Goal: Information Seeking & Learning: Learn about a topic

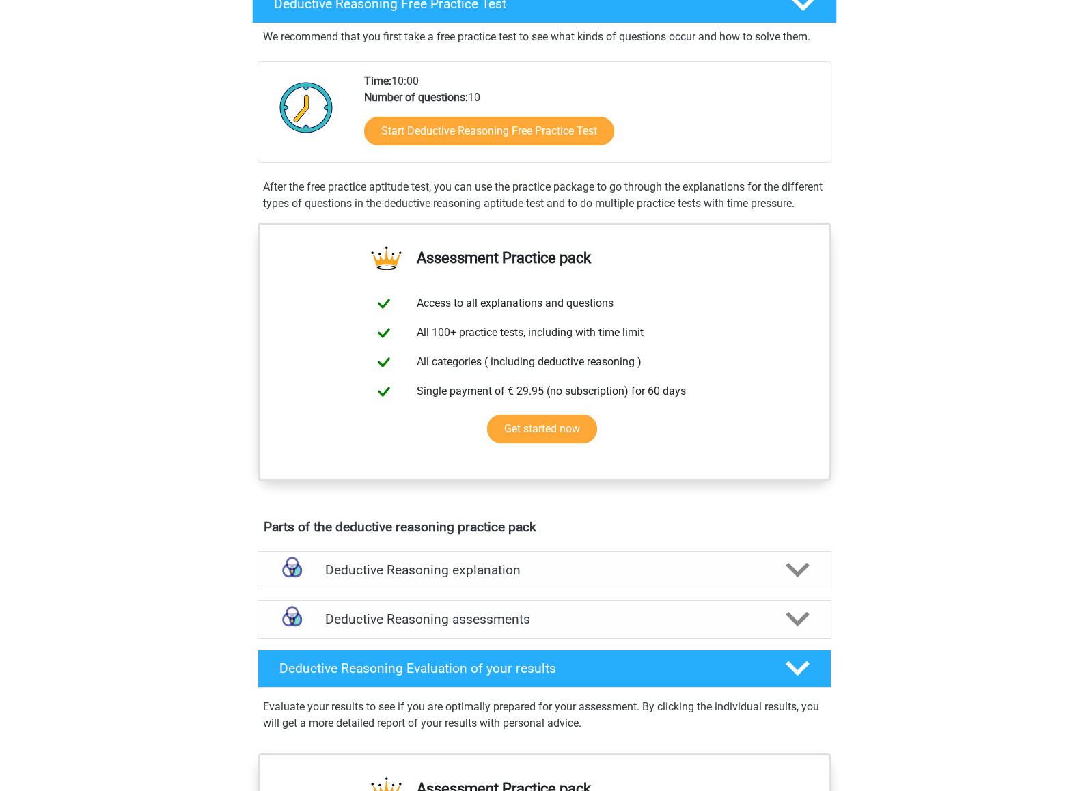
scroll to position [351, 0]
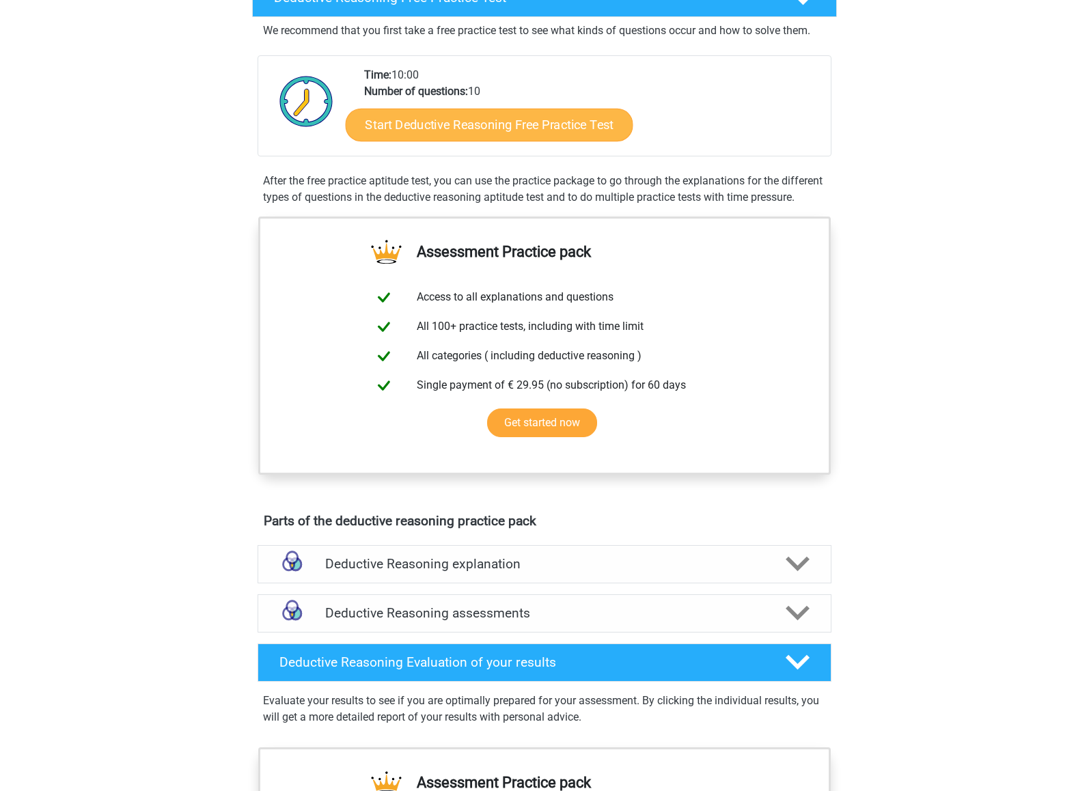
click at [589, 133] on link "Start Deductive Reasoning Free Practice Test" at bounding box center [490, 124] width 288 height 33
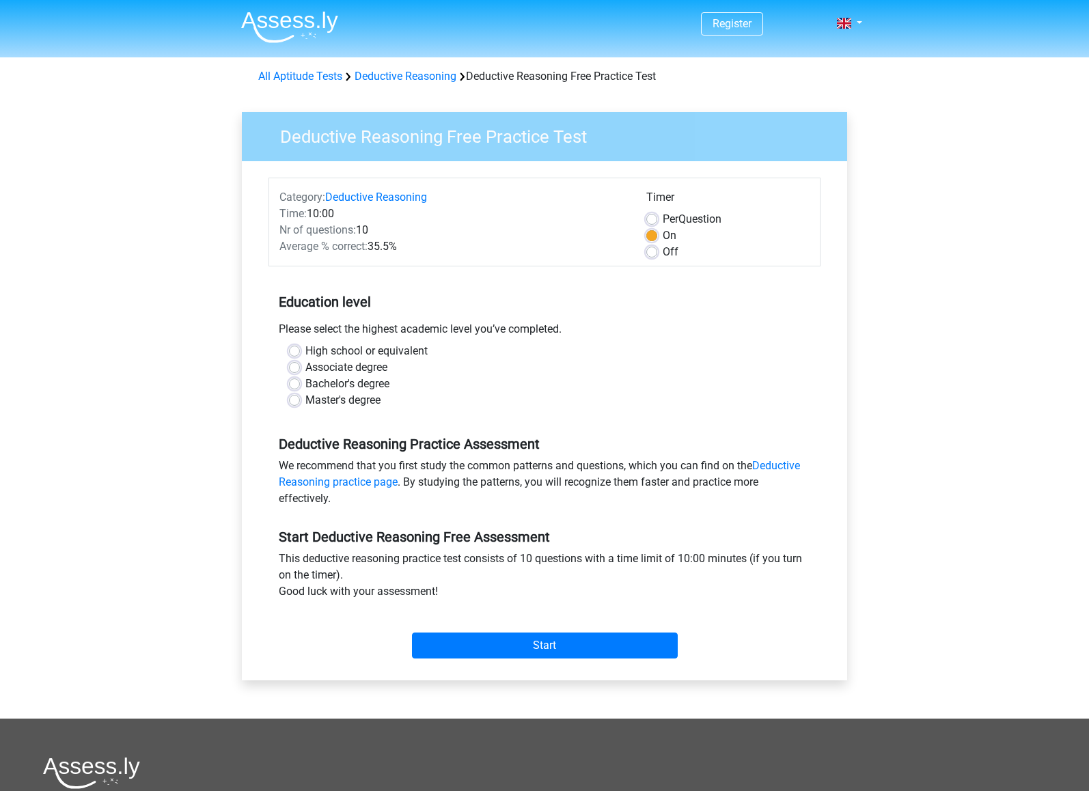
click at [305, 400] on label "Master's degree" at bounding box center [342, 400] width 75 height 16
click at [299, 400] on input "Master's degree" at bounding box center [294, 399] width 11 height 14
radio input "true"
click at [505, 636] on input "Start" at bounding box center [545, 646] width 266 height 26
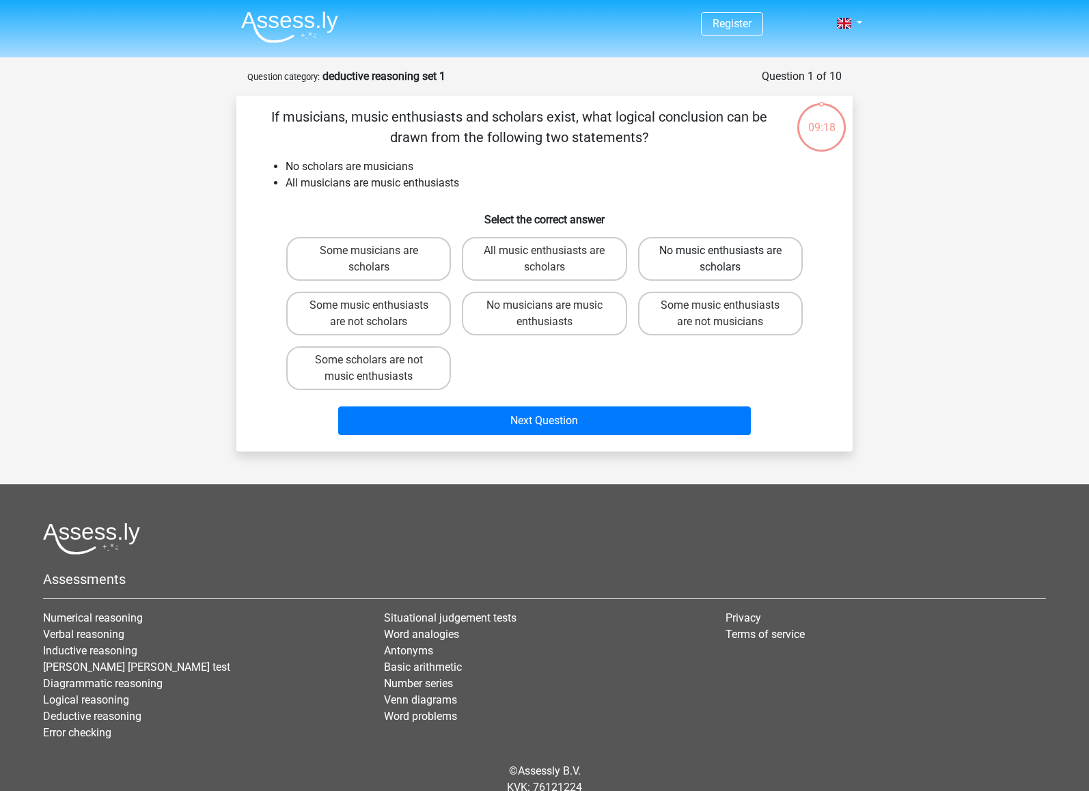
click at [659, 264] on label "No music enthusiasts are scholars" at bounding box center [720, 259] width 165 height 44
click at [720, 260] on input "No music enthusiasts are scholars" at bounding box center [724, 255] width 9 height 9
radio input "true"
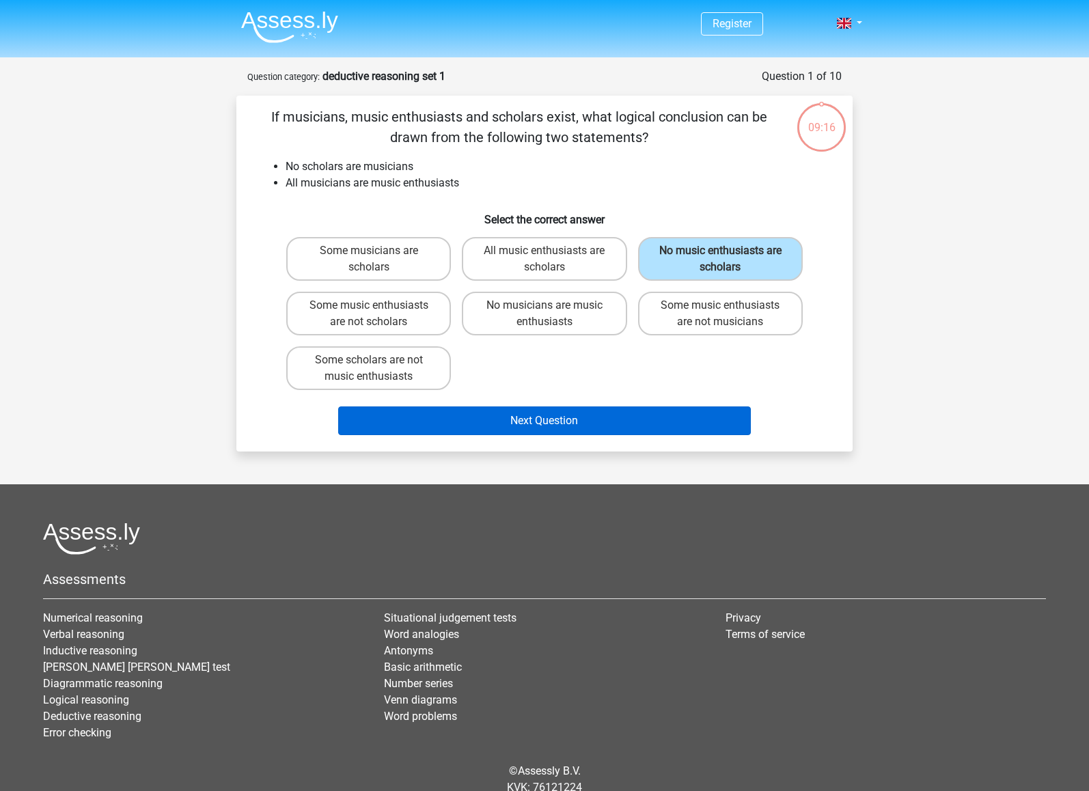
click at [569, 424] on button "Next Question" at bounding box center [544, 421] width 413 height 29
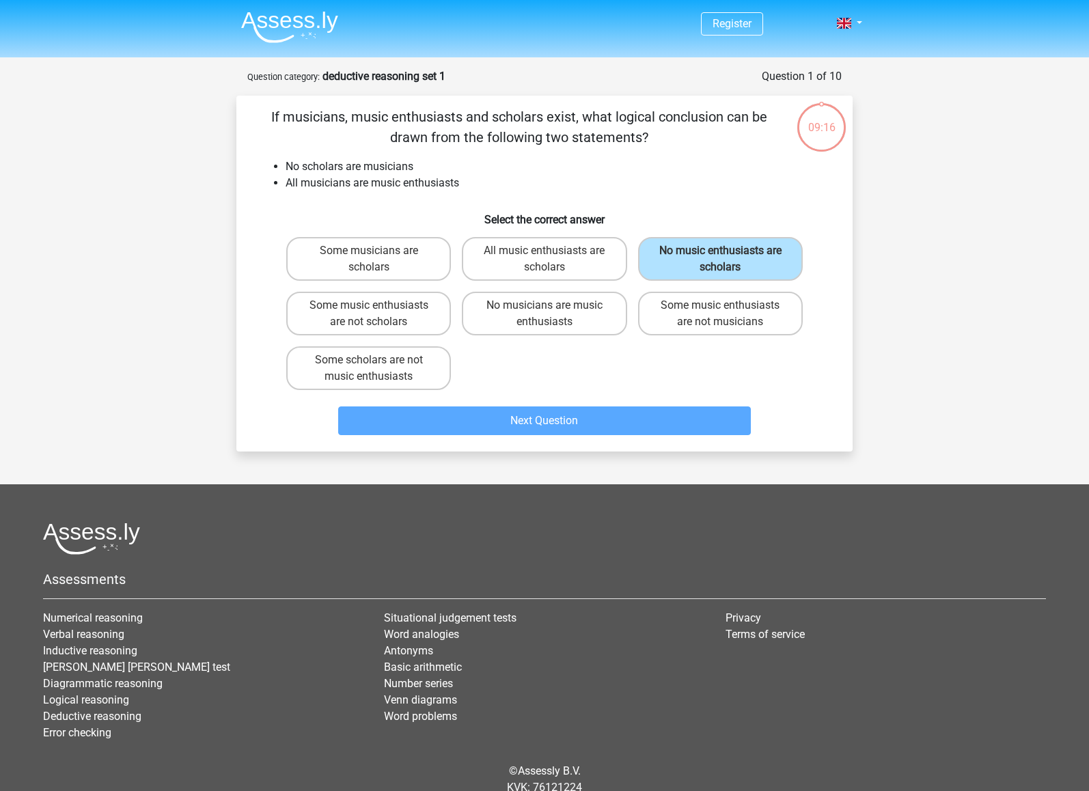
scroll to position [54, 0]
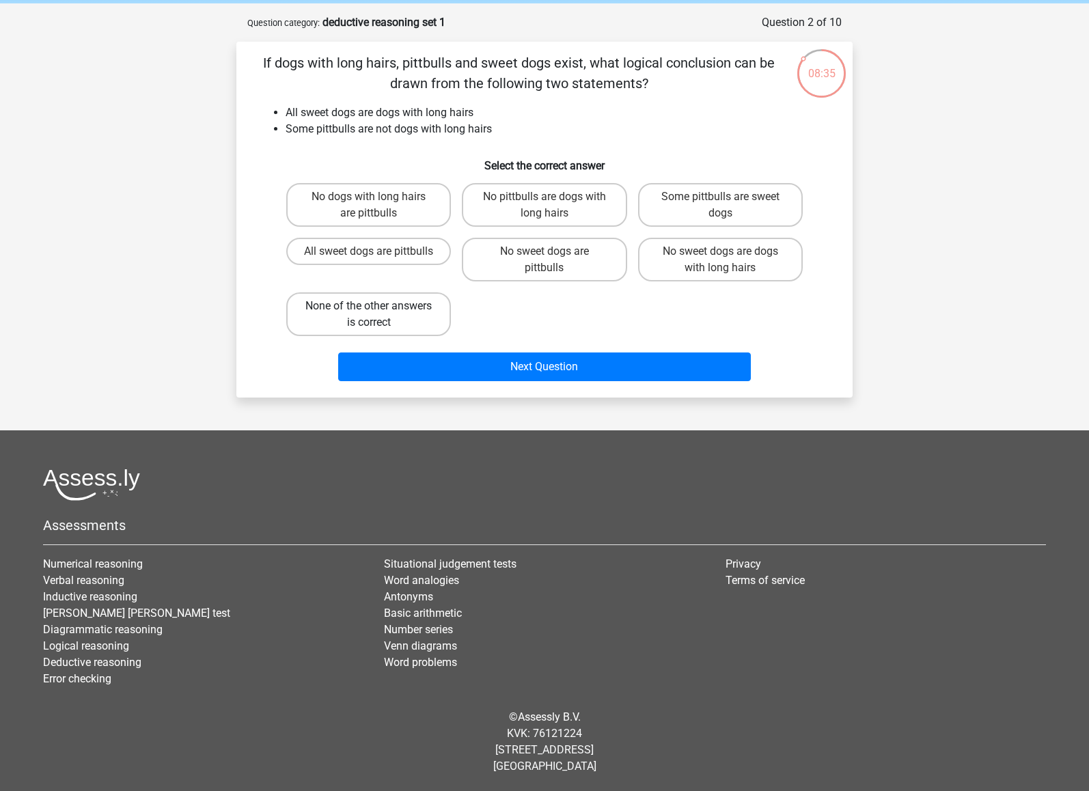
click at [425, 318] on label "None of the other answers is correct" at bounding box center [368, 314] width 165 height 44
click at [378, 315] on input "None of the other answers is correct" at bounding box center [373, 310] width 9 height 9
radio input "true"
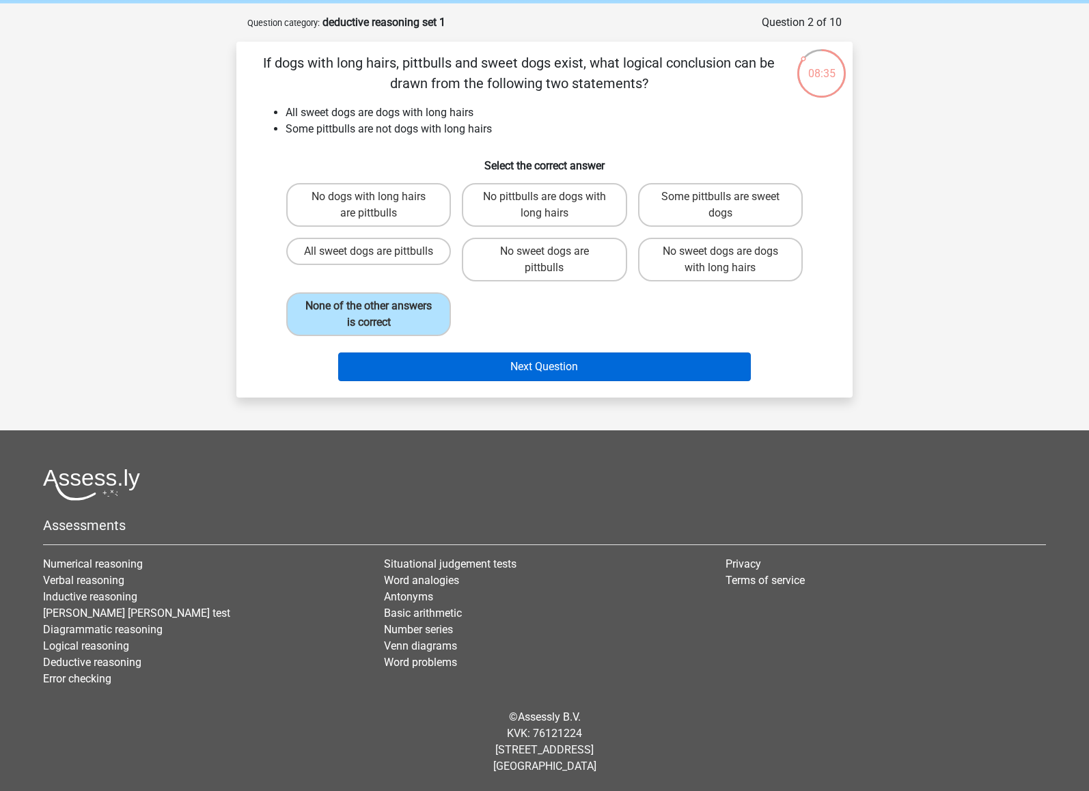
click at [473, 365] on button "Next Question" at bounding box center [544, 367] width 413 height 29
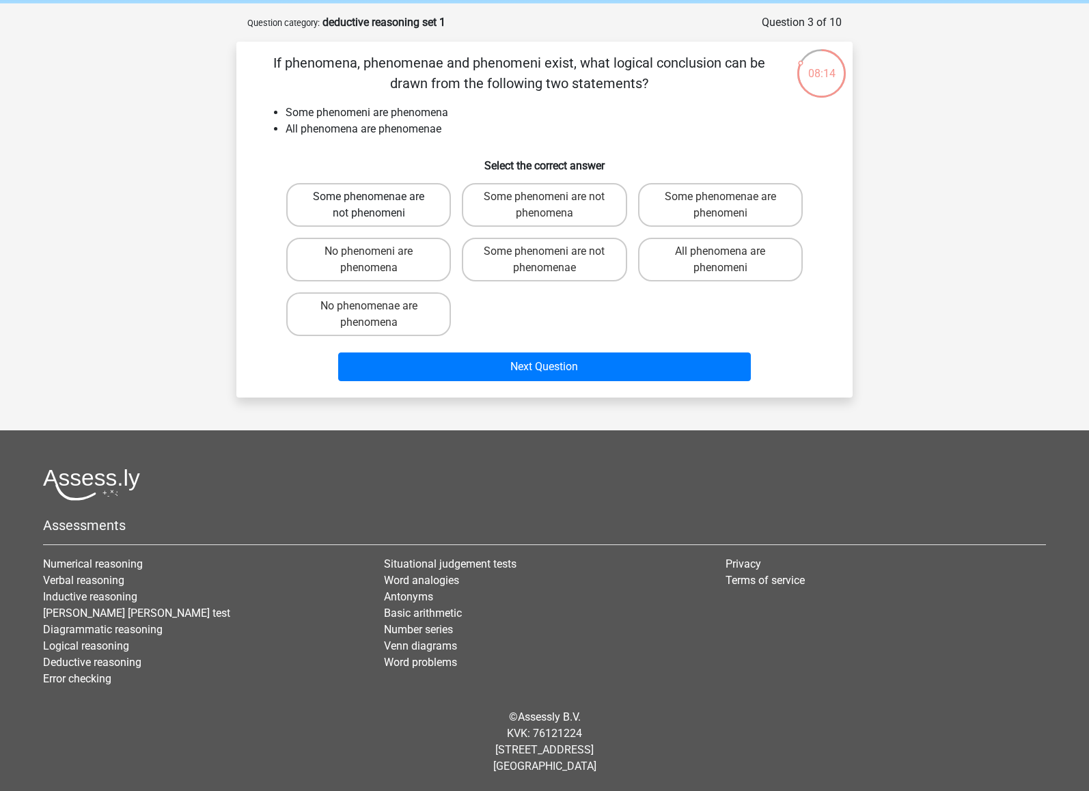
click at [430, 208] on label "Some phenomenae are not phenomeni" at bounding box center [368, 205] width 165 height 44
click at [378, 206] on input "Some phenomenae are not phenomeni" at bounding box center [373, 201] width 9 height 9
radio input "true"
click at [675, 210] on label "Some phenomenae are phenomeni" at bounding box center [720, 205] width 165 height 44
click at [720, 206] on input "Some phenomenae are phenomeni" at bounding box center [724, 201] width 9 height 9
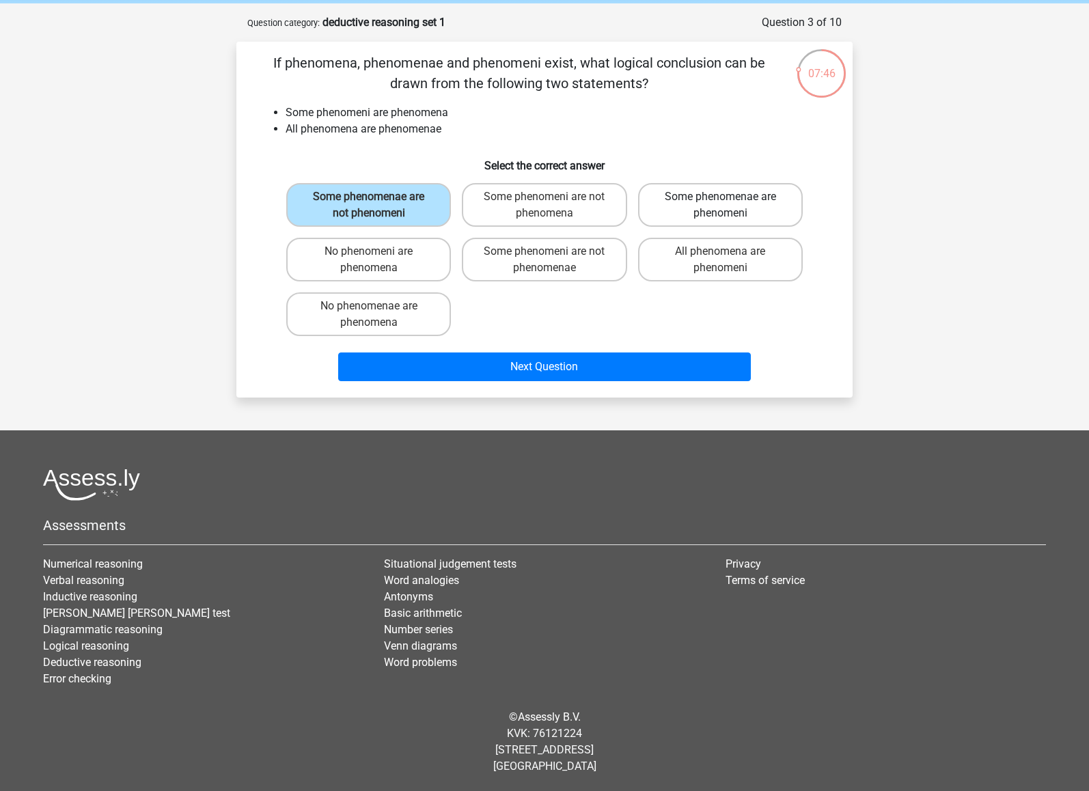
radio input "true"
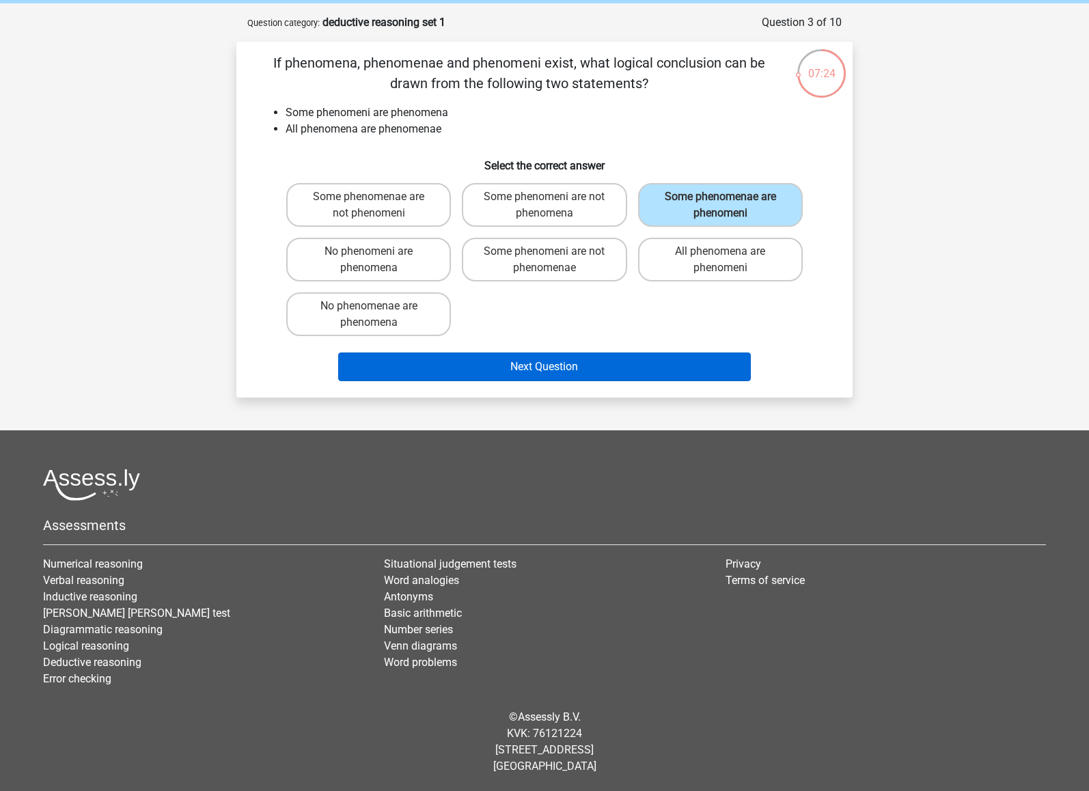
click at [626, 364] on button "Next Question" at bounding box center [544, 367] width 413 height 29
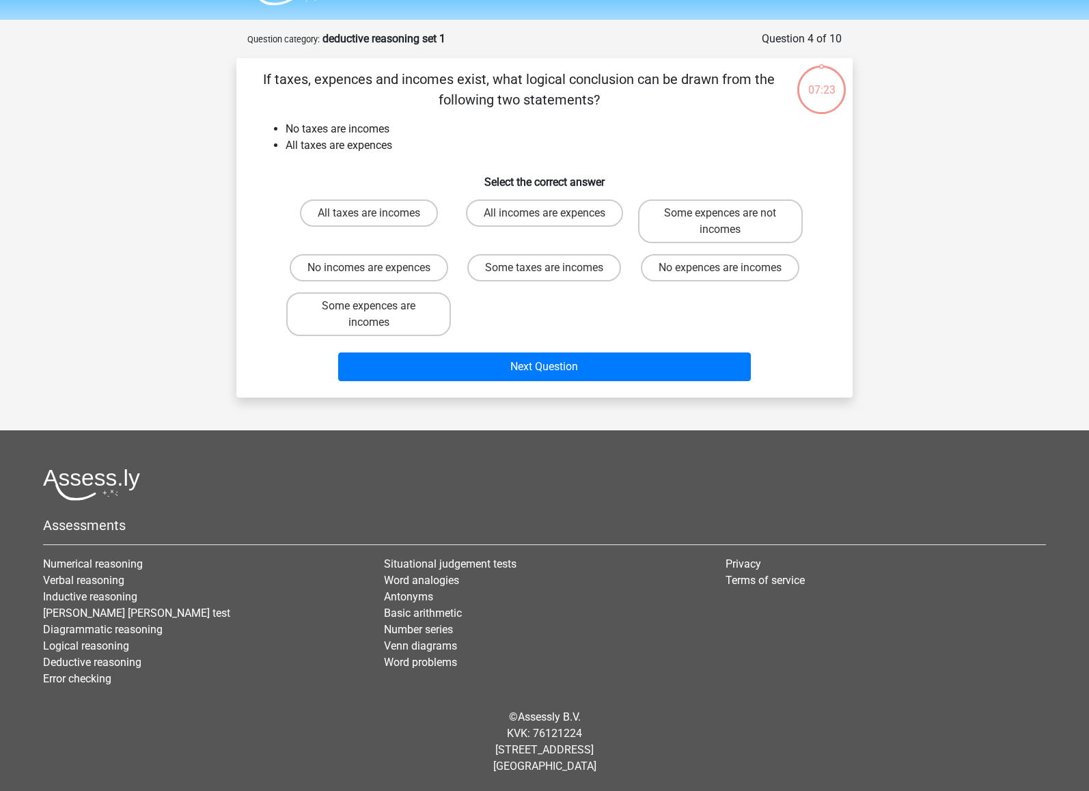
scroll to position [38, 0]
click at [687, 271] on label "No expences are incomes" at bounding box center [720, 267] width 159 height 27
click at [720, 271] on input "No expences are incomes" at bounding box center [724, 272] width 9 height 9
radio input "true"
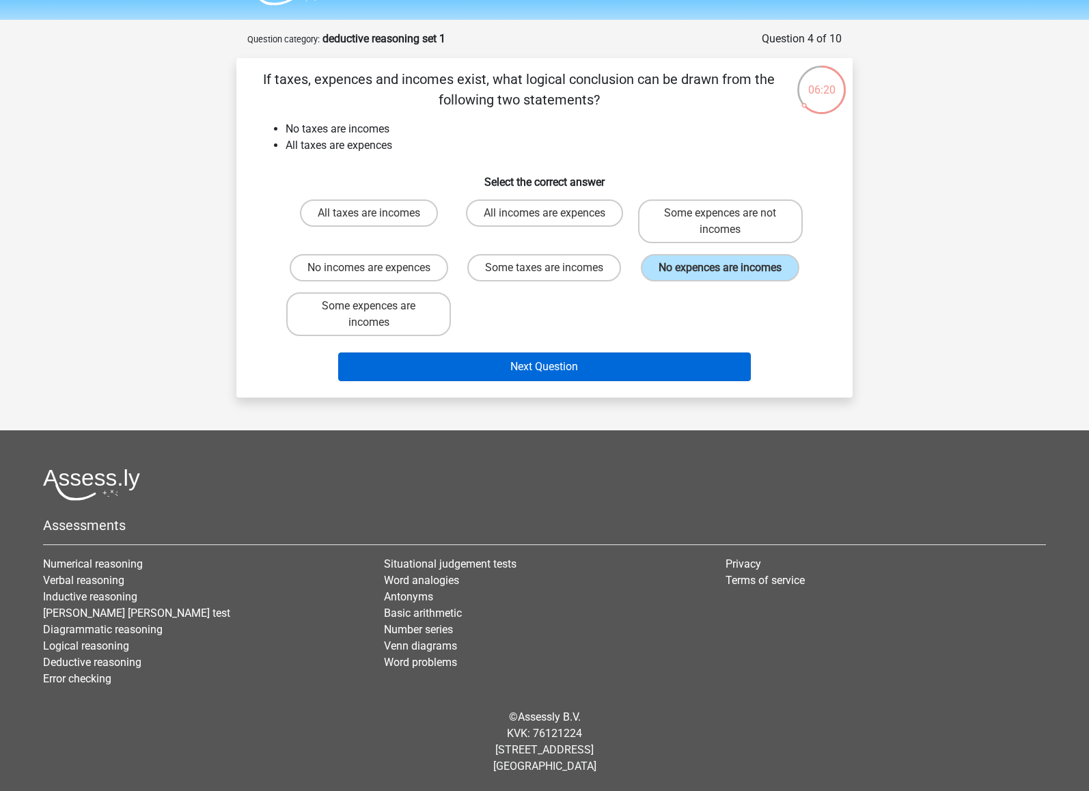
click at [627, 381] on button "Next Question" at bounding box center [544, 367] width 413 height 29
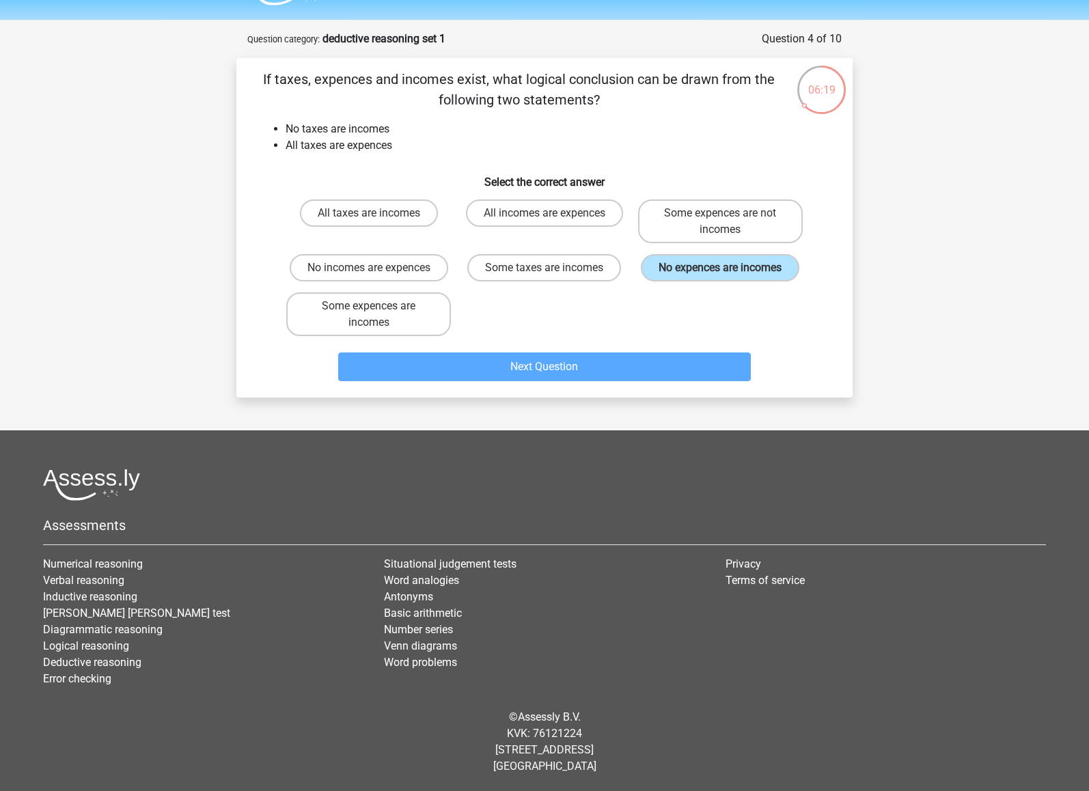
scroll to position [54, 0]
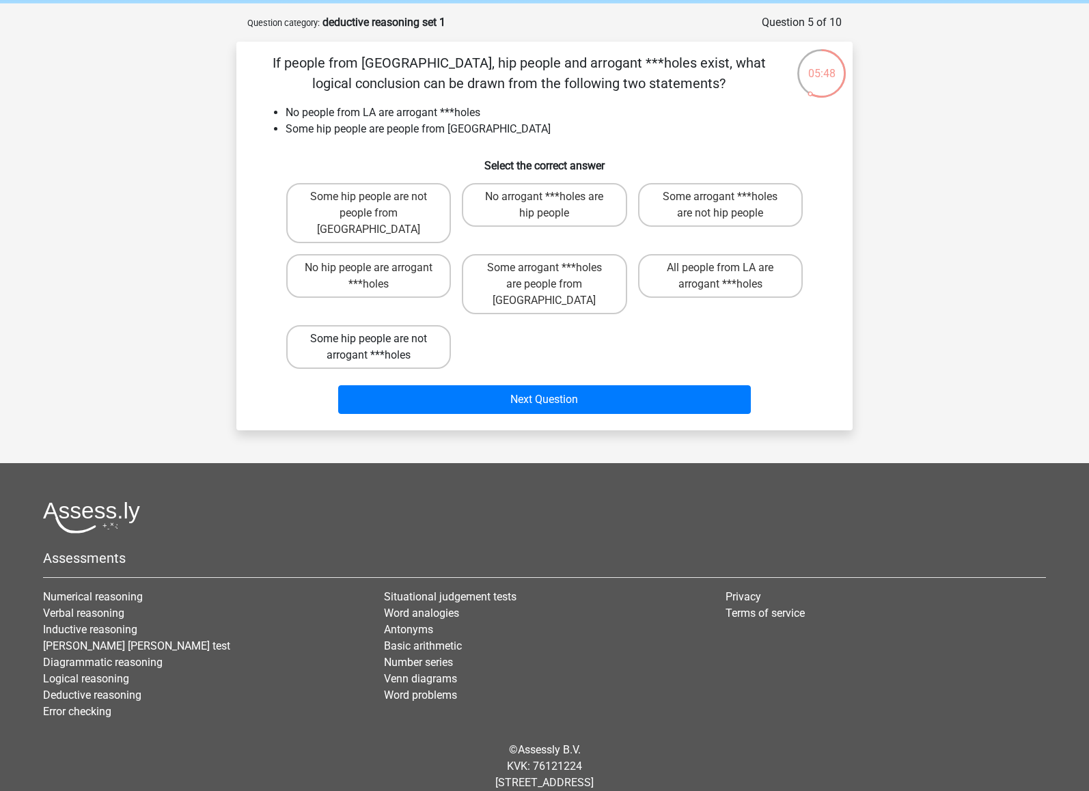
click at [411, 325] on label "Some hip people are not arrogant ***holes" at bounding box center [368, 347] width 165 height 44
click at [378, 339] on input "Some hip people are not arrogant ***holes" at bounding box center [373, 343] width 9 height 9
radio input "true"
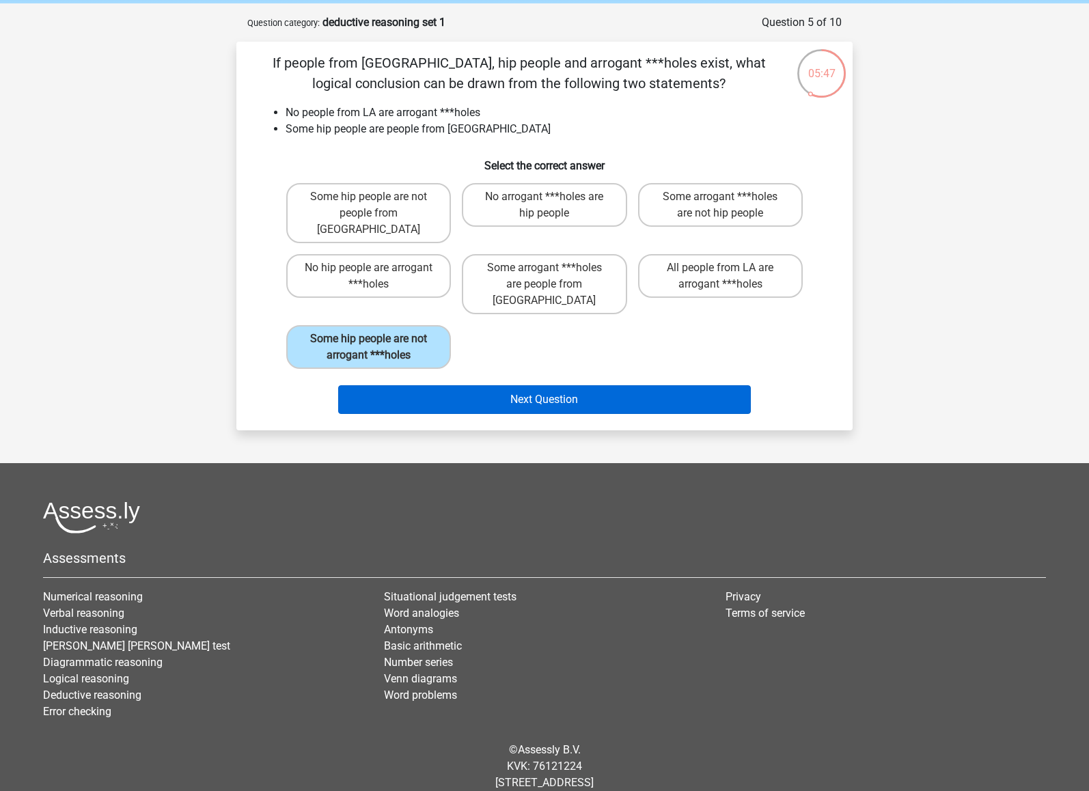
click at [517, 385] on button "Next Question" at bounding box center [544, 399] width 413 height 29
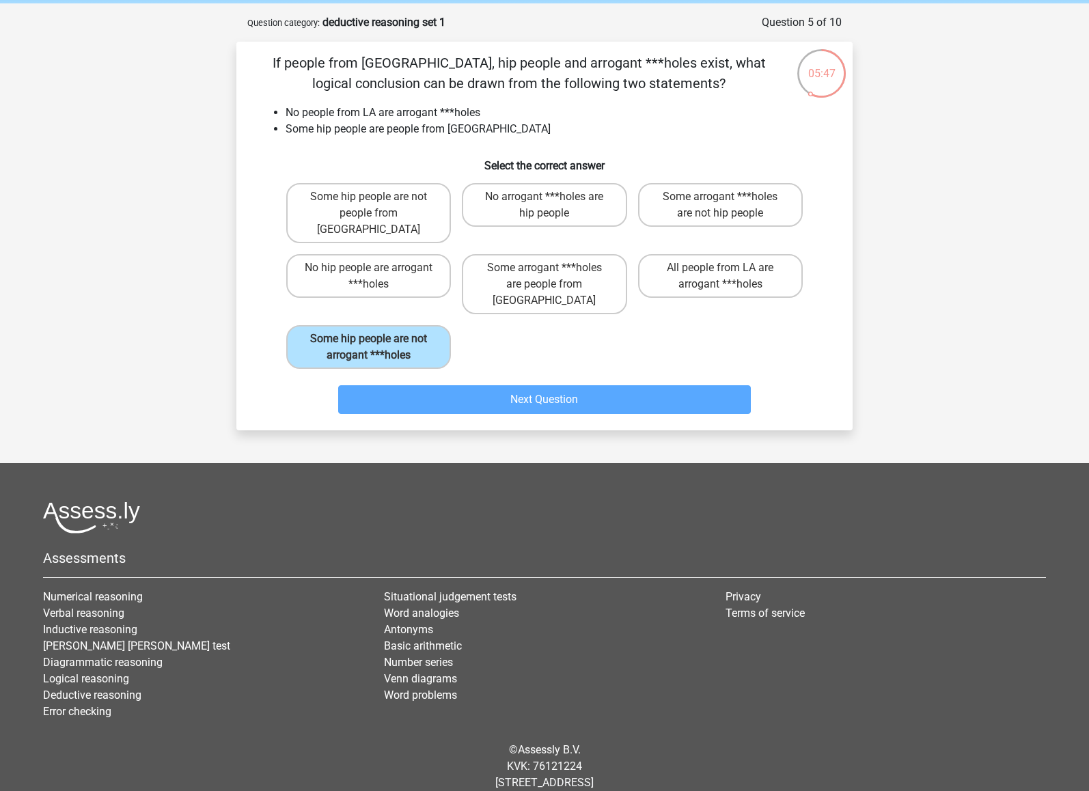
scroll to position [21, 0]
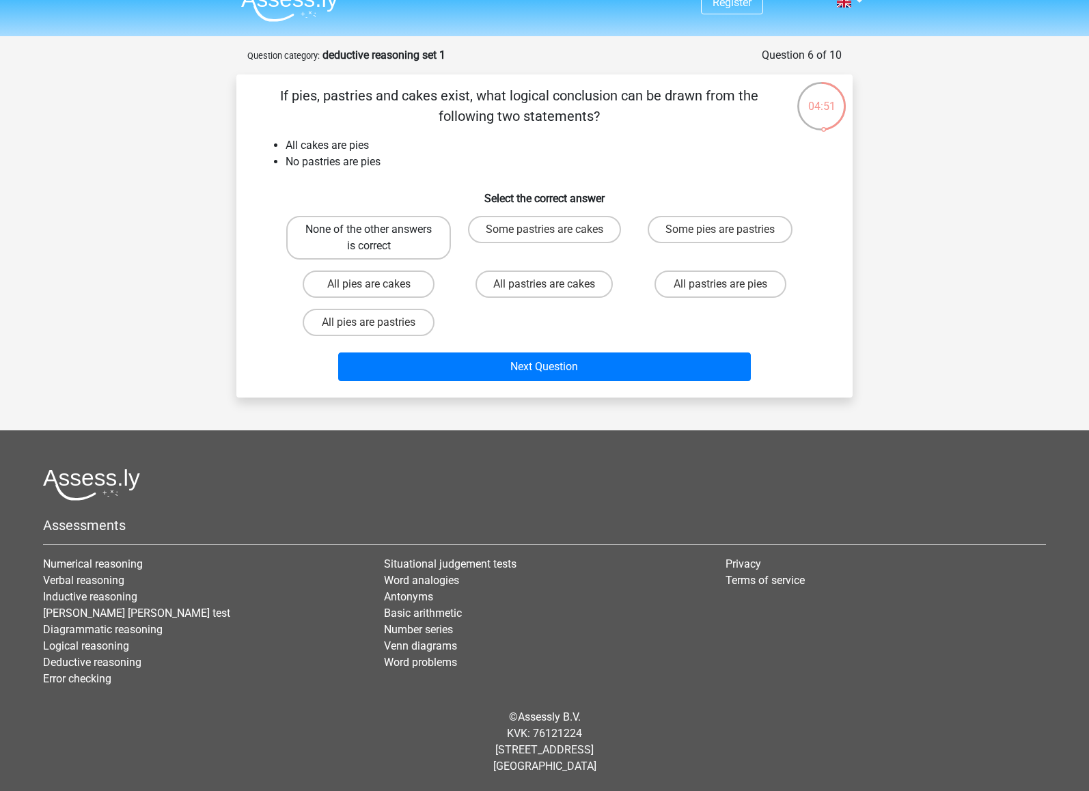
click at [418, 241] on label "None of the other answers is correct" at bounding box center [368, 238] width 165 height 44
click at [378, 238] on input "None of the other answers is correct" at bounding box center [373, 234] width 9 height 9
radio input "true"
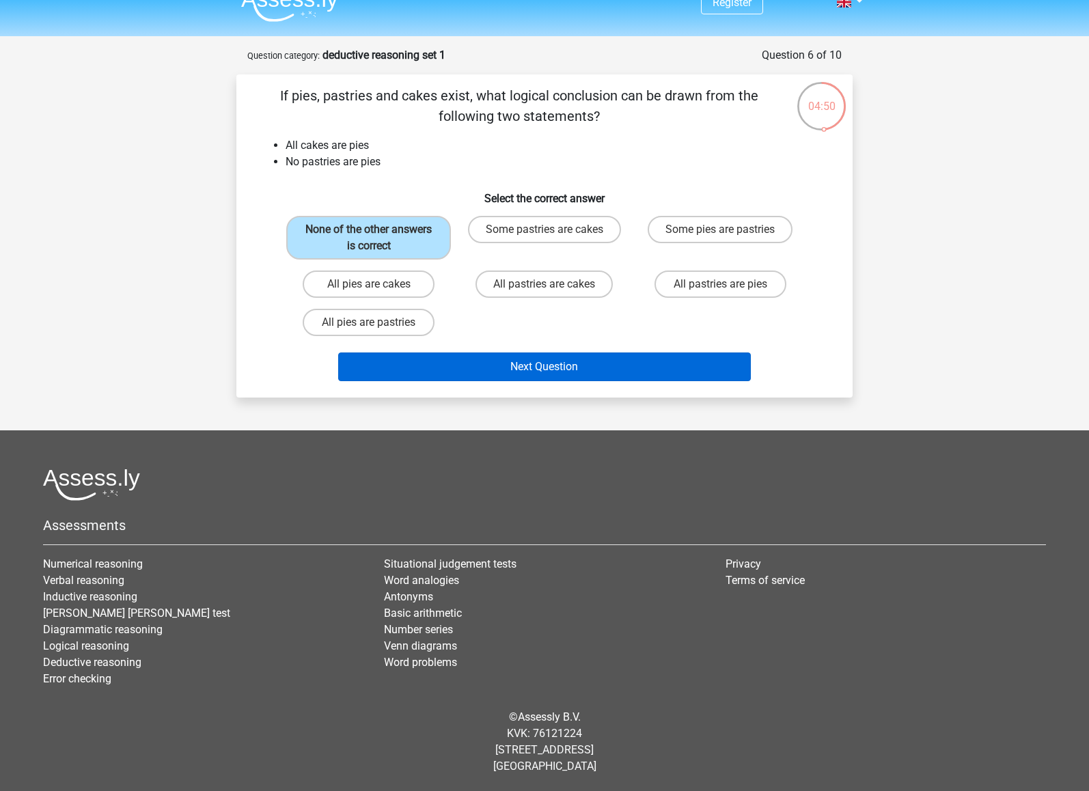
click at [507, 368] on button "Next Question" at bounding box center [544, 367] width 413 height 29
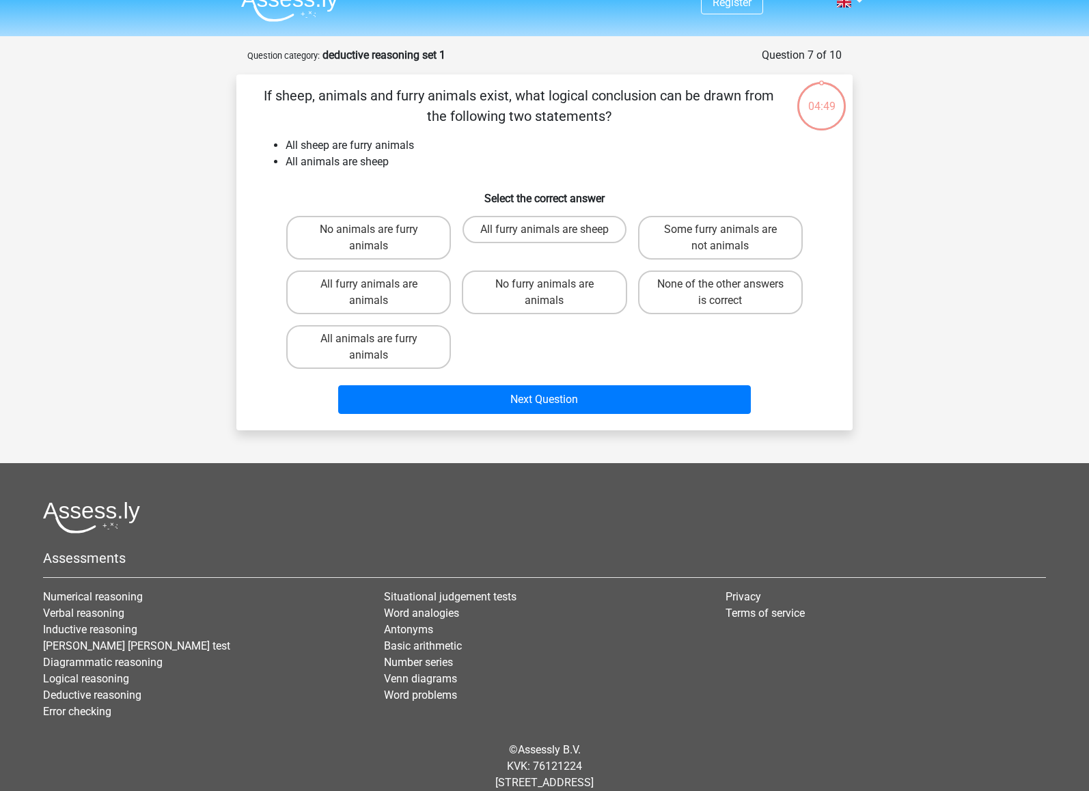
scroll to position [54, 0]
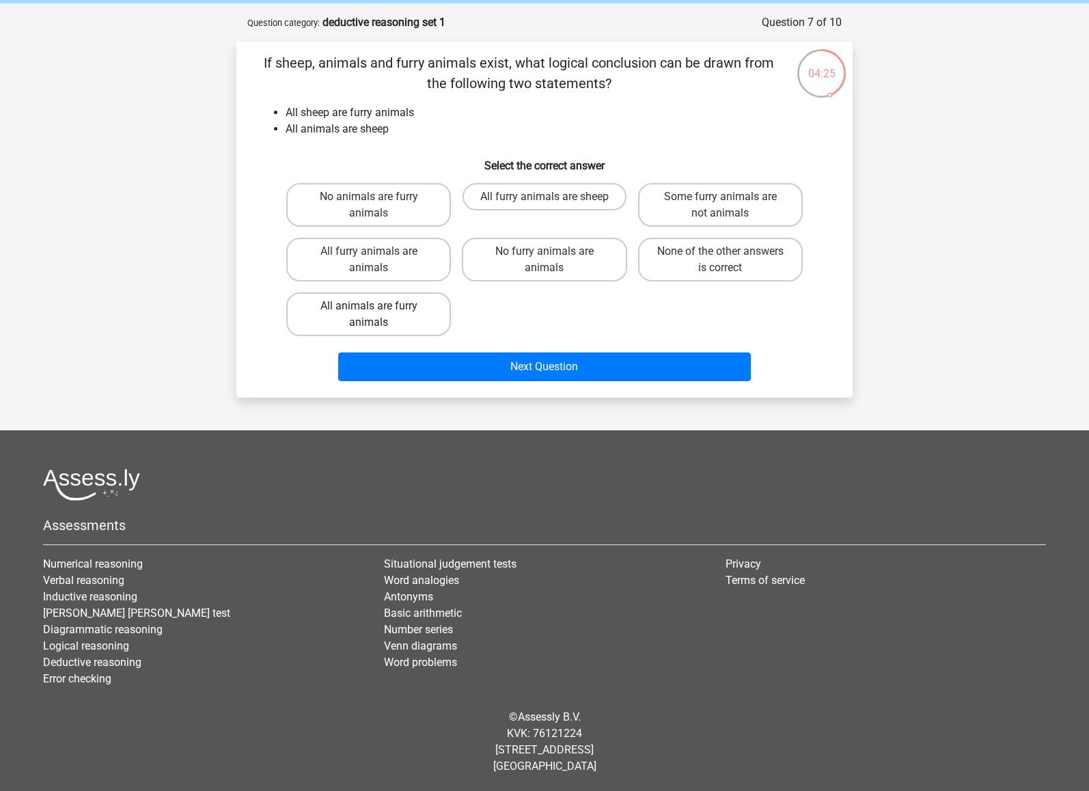
click at [417, 315] on label "All animals are furry animals" at bounding box center [368, 314] width 165 height 44
click at [378, 315] on input "All animals are furry animals" at bounding box center [373, 310] width 9 height 9
radio input "true"
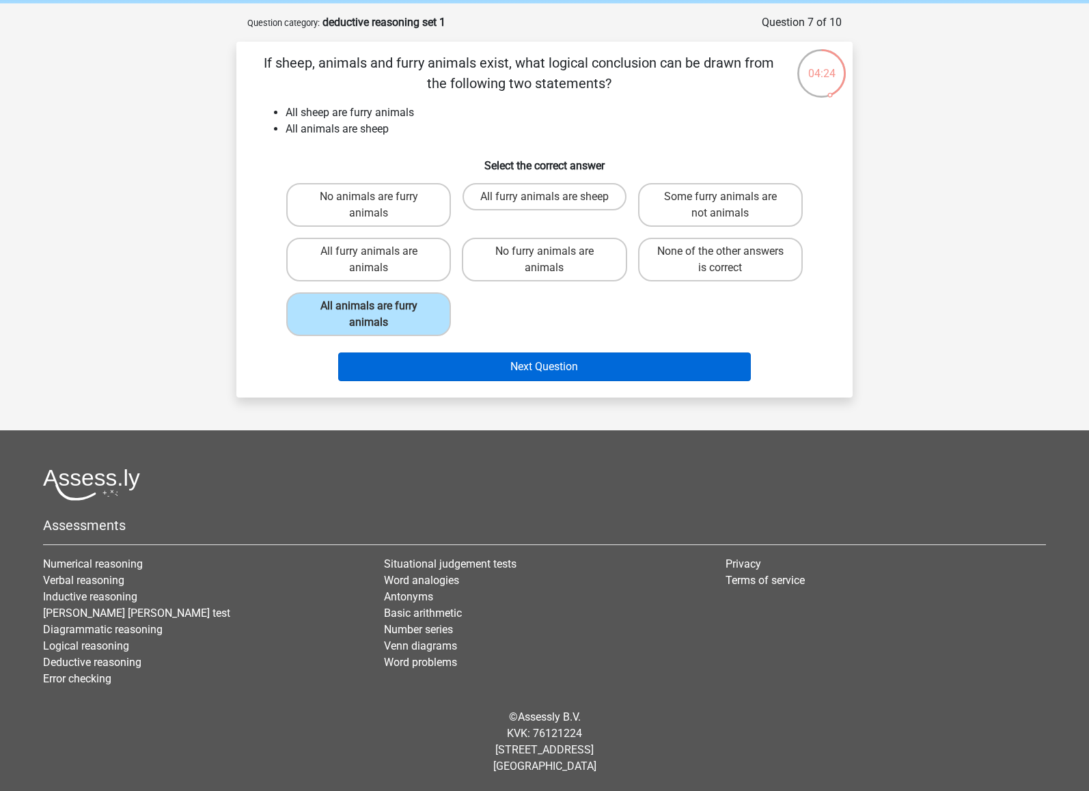
click at [461, 370] on button "Next Question" at bounding box center [544, 367] width 413 height 29
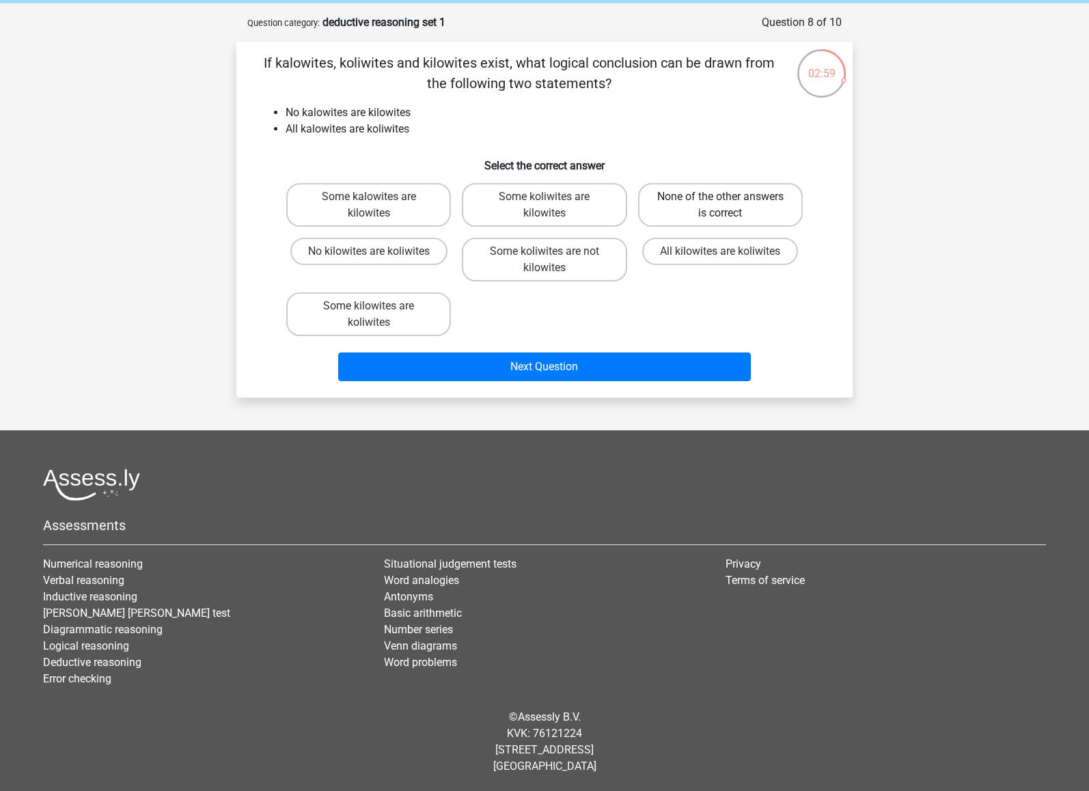
click at [709, 204] on label "None of the other answers is correct" at bounding box center [720, 205] width 165 height 44
click at [720, 204] on input "None of the other answers is correct" at bounding box center [724, 201] width 9 height 9
radio input "true"
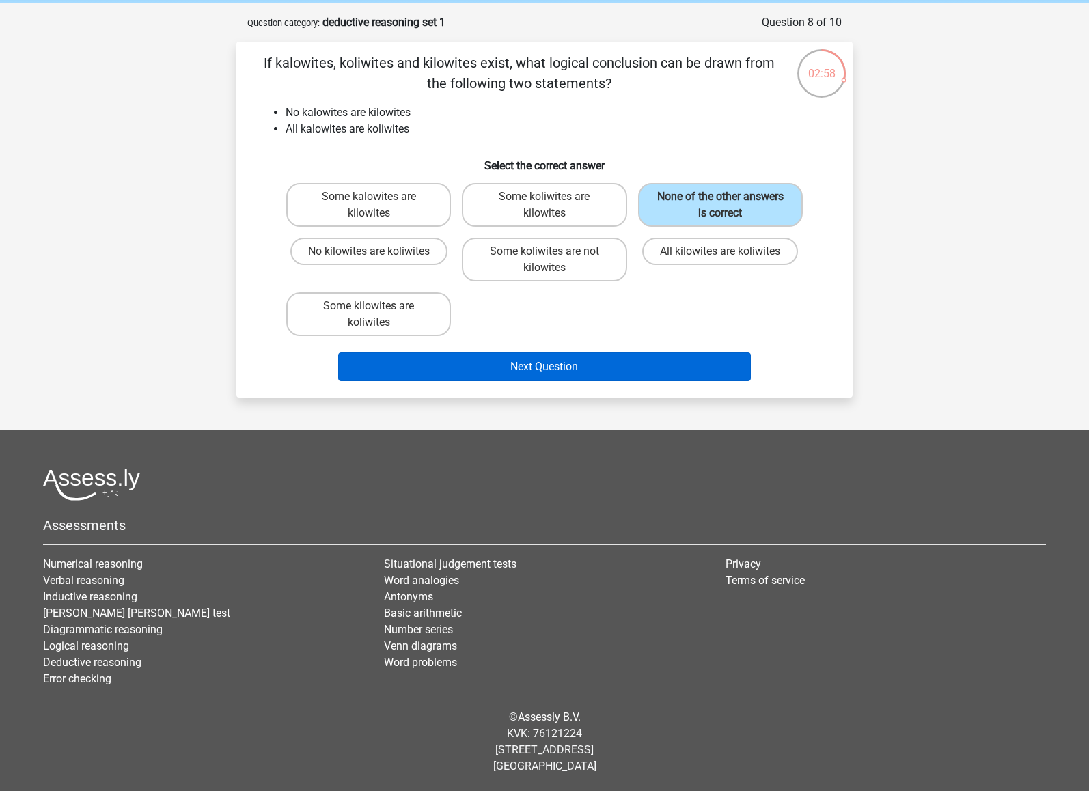
click at [612, 376] on button "Next Question" at bounding box center [544, 367] width 413 height 29
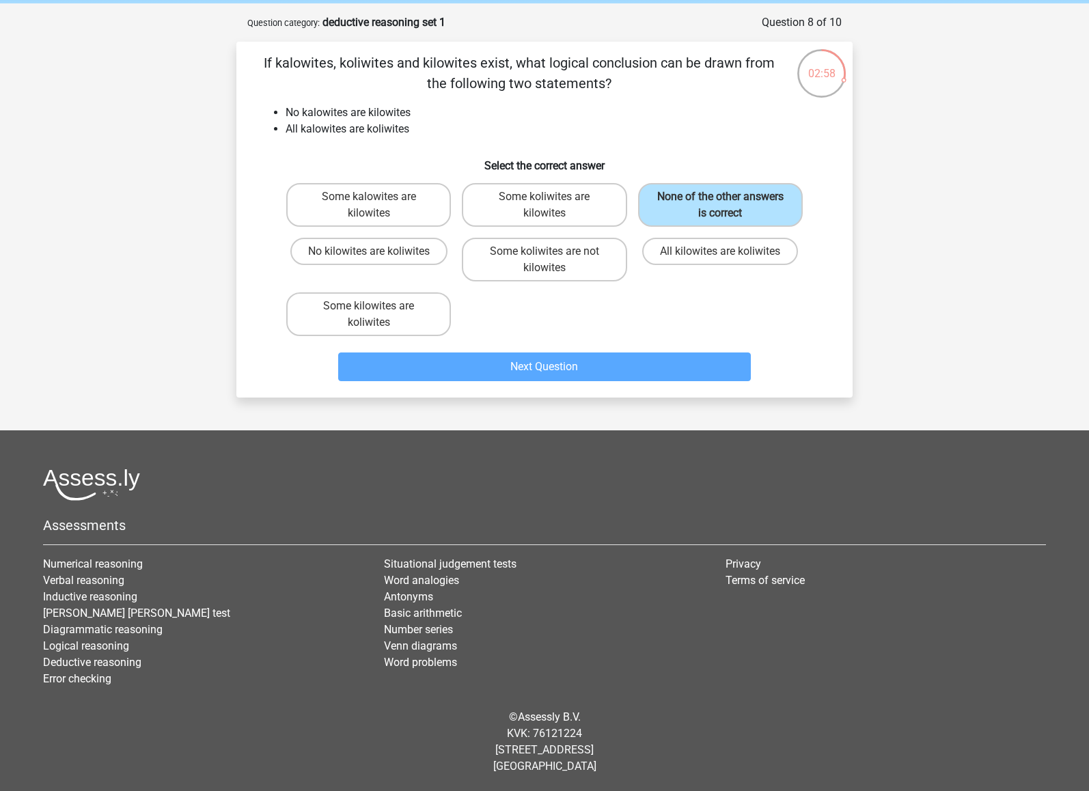
scroll to position [38, 0]
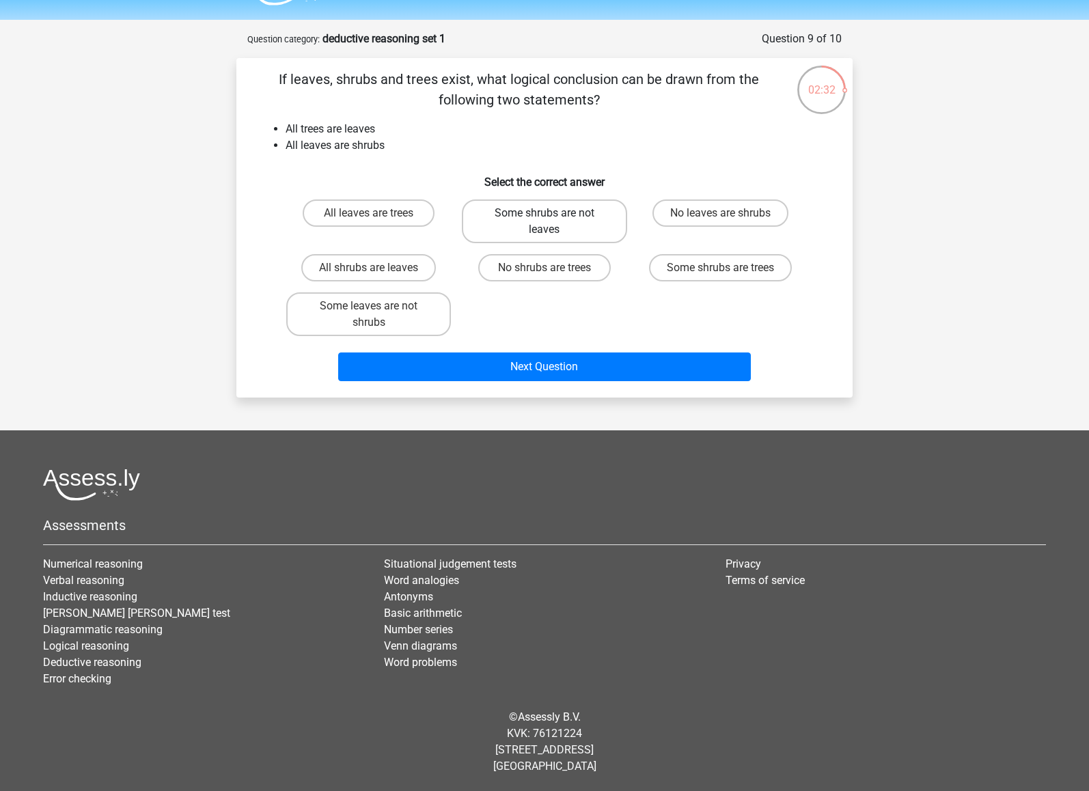
click at [595, 216] on label "Some shrubs are not leaves" at bounding box center [544, 222] width 165 height 44
click at [553, 216] on input "Some shrubs are not leaves" at bounding box center [549, 217] width 9 height 9
radio input "true"
click at [694, 269] on label "Some shrubs are trees" at bounding box center [720, 267] width 143 height 27
click at [720, 269] on input "Some shrubs are trees" at bounding box center [724, 272] width 9 height 9
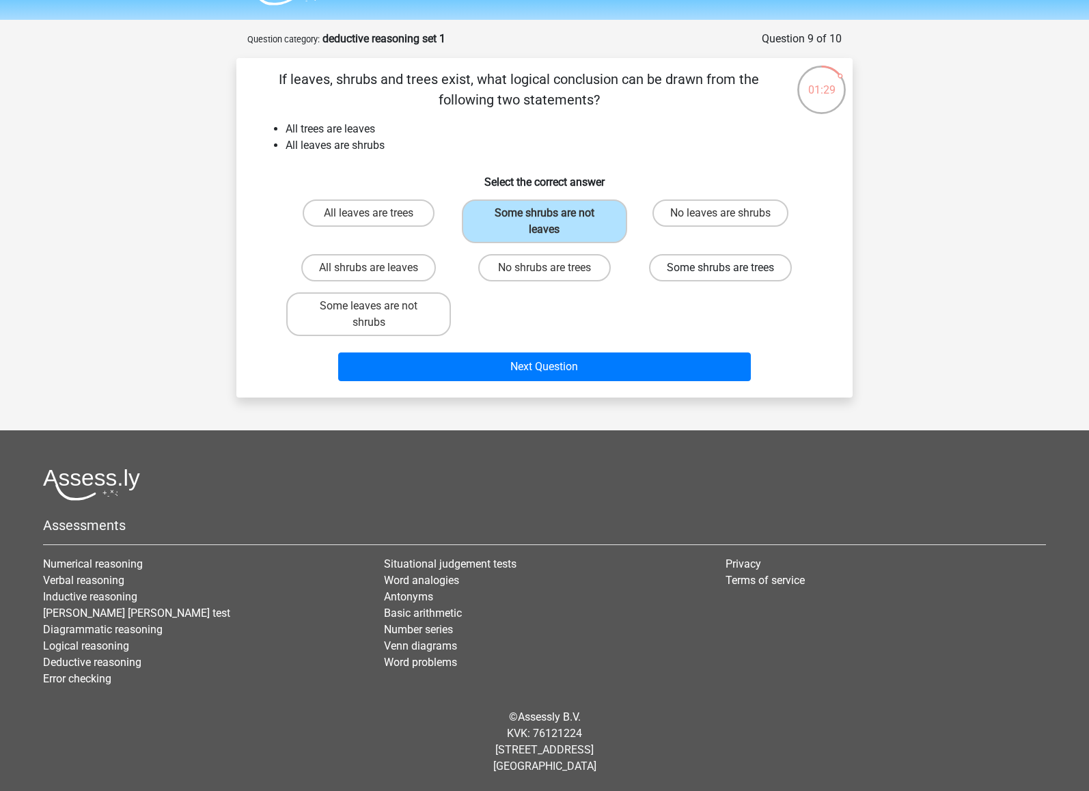
radio input "true"
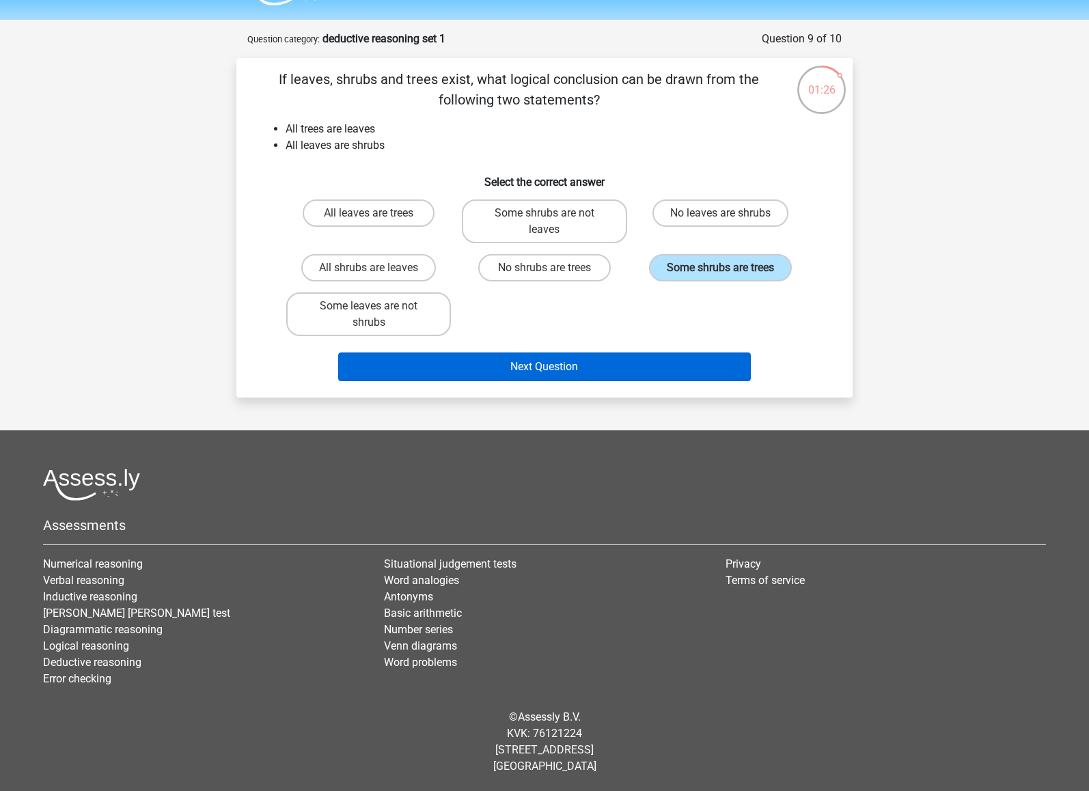
click at [635, 369] on button "Next Question" at bounding box center [544, 367] width 413 height 29
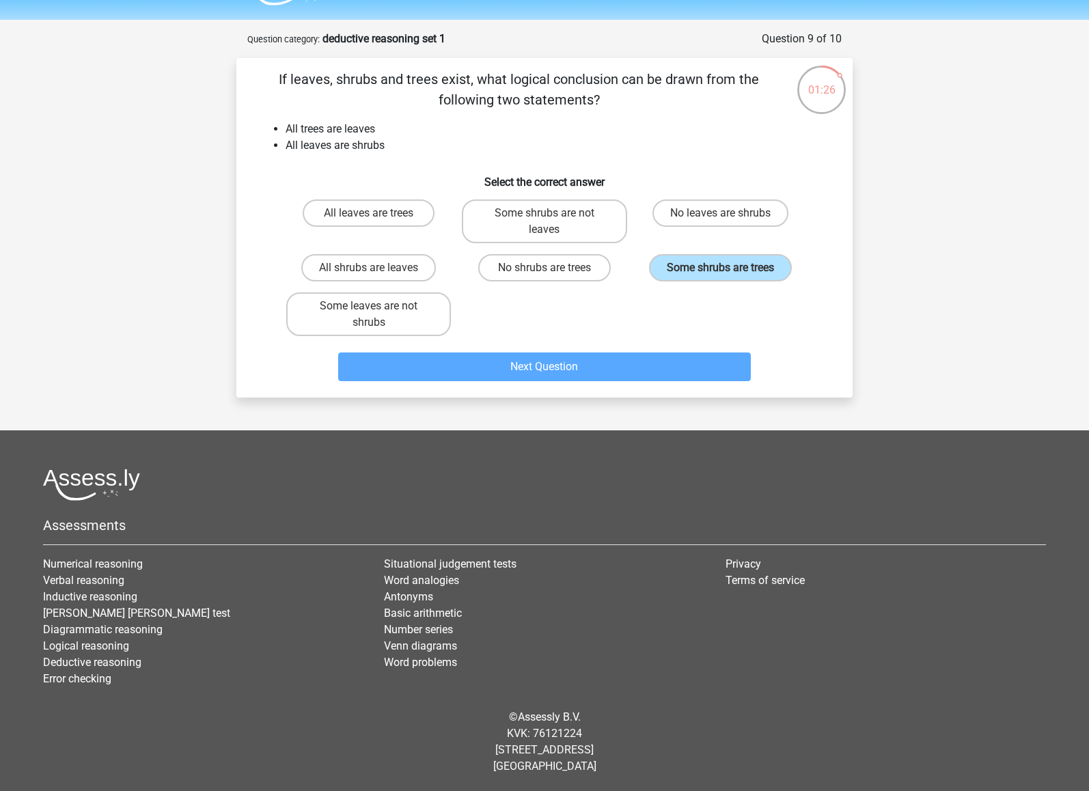
scroll to position [54, 0]
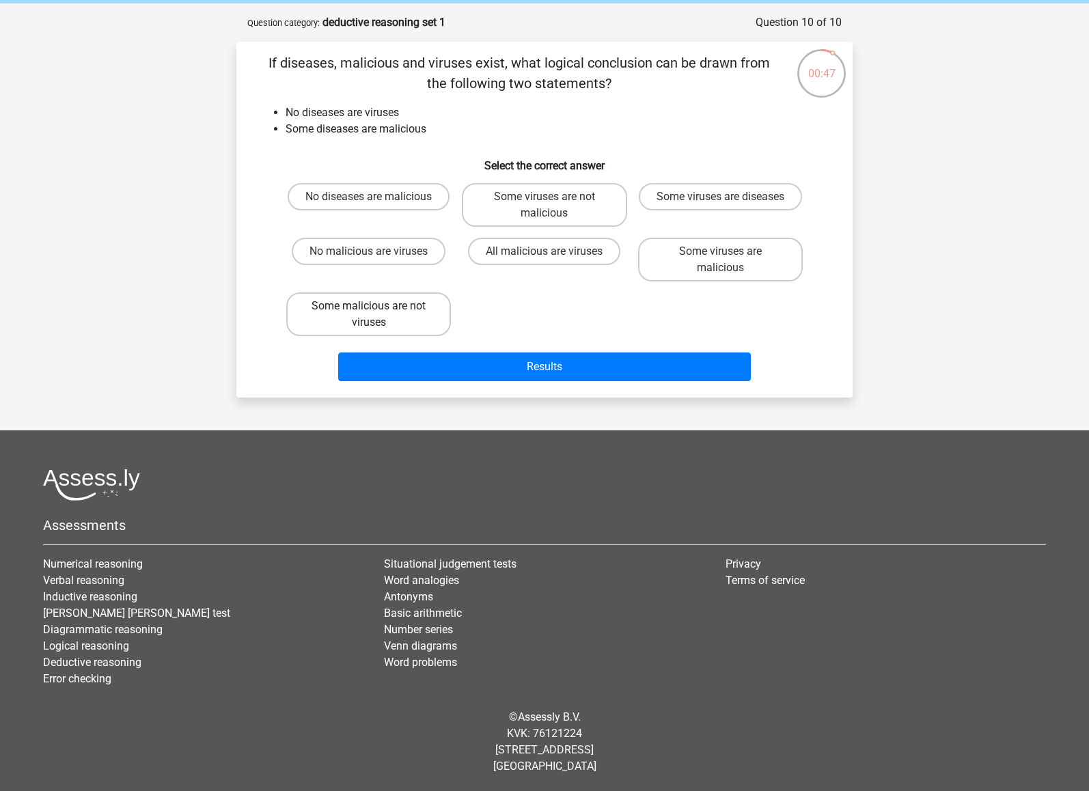
click at [437, 316] on label "Some malicious are not viruses" at bounding box center [368, 314] width 165 height 44
click at [378, 315] on input "Some malicious are not viruses" at bounding box center [373, 310] width 9 height 9
radio input "true"
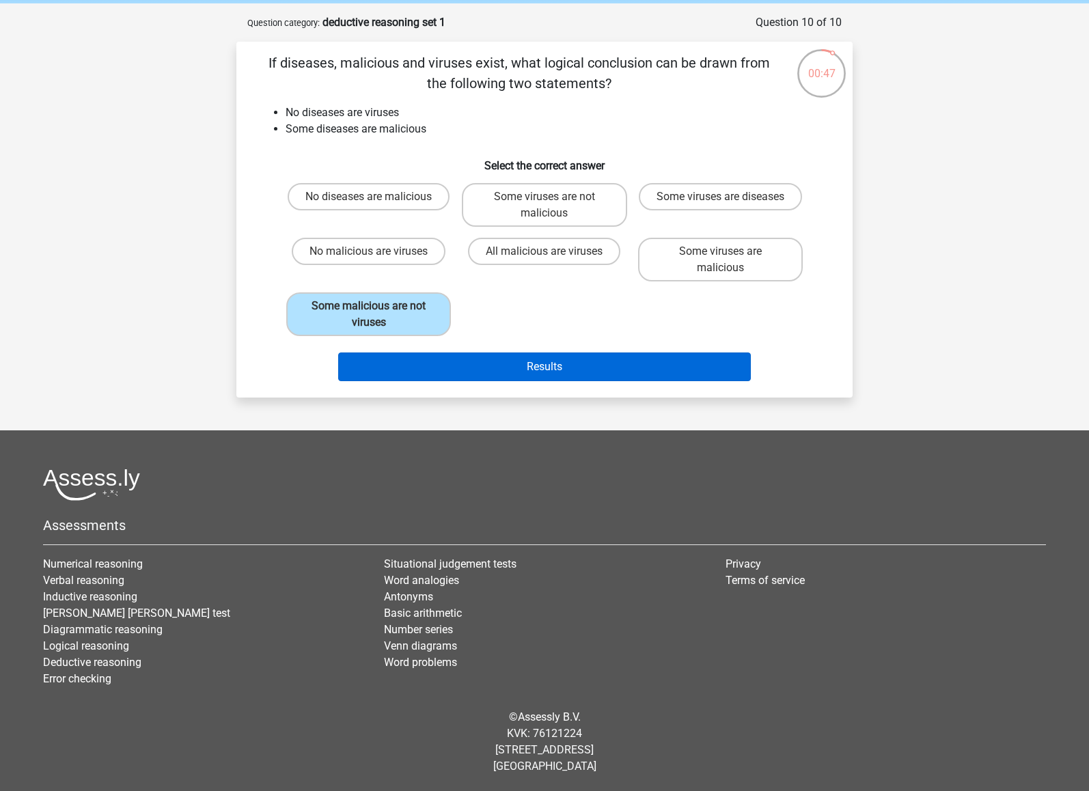
click at [489, 365] on button "Results" at bounding box center [544, 367] width 413 height 29
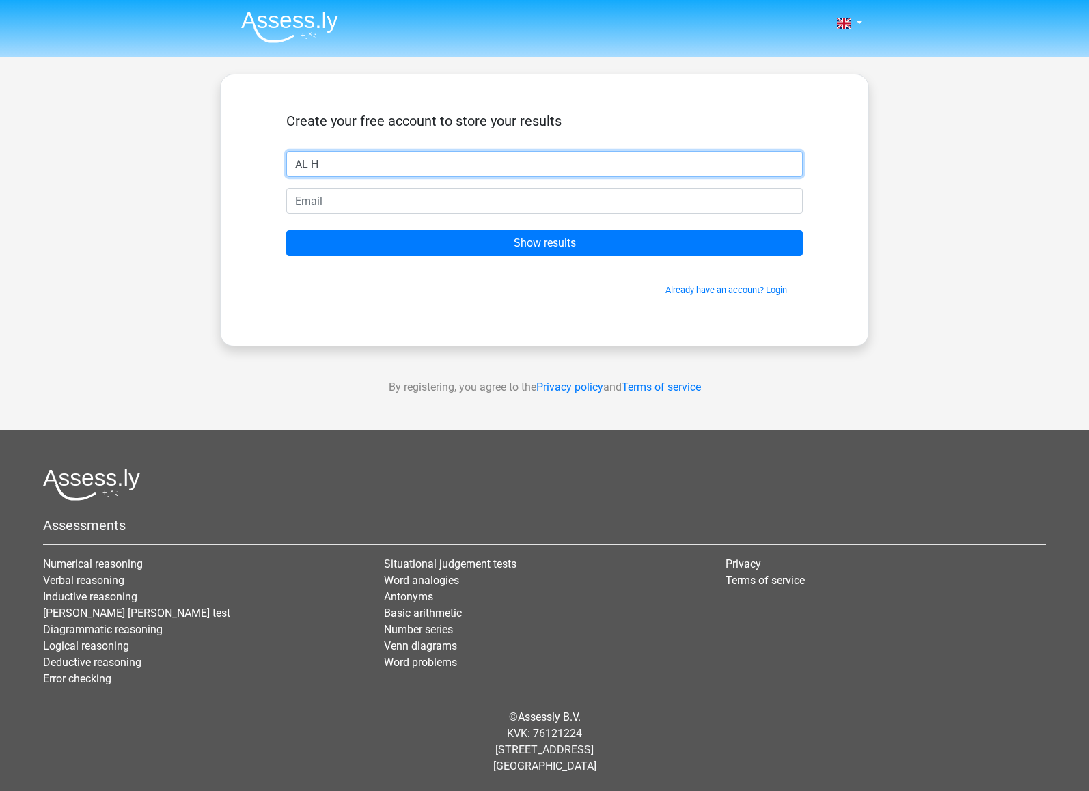
type input "AL H"
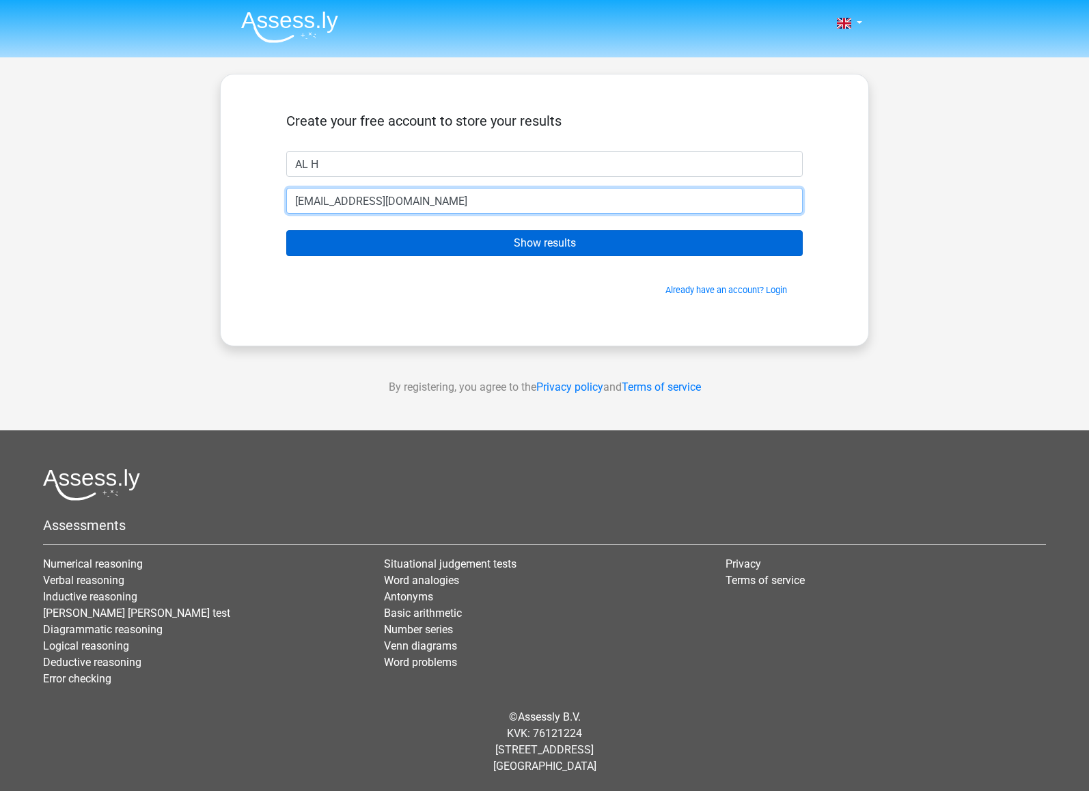
type input "[EMAIL_ADDRESS][DOMAIN_NAME]"
click at [495, 248] on input "Show results" at bounding box center [544, 243] width 517 height 26
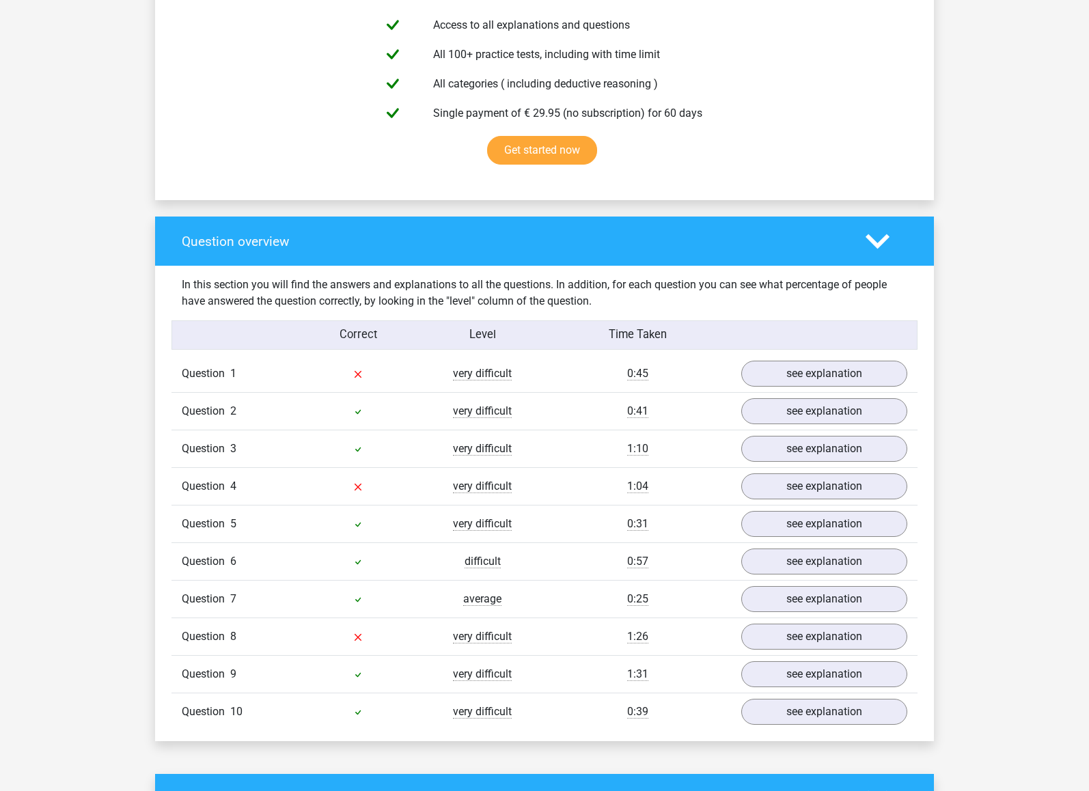
scroll to position [798, 0]
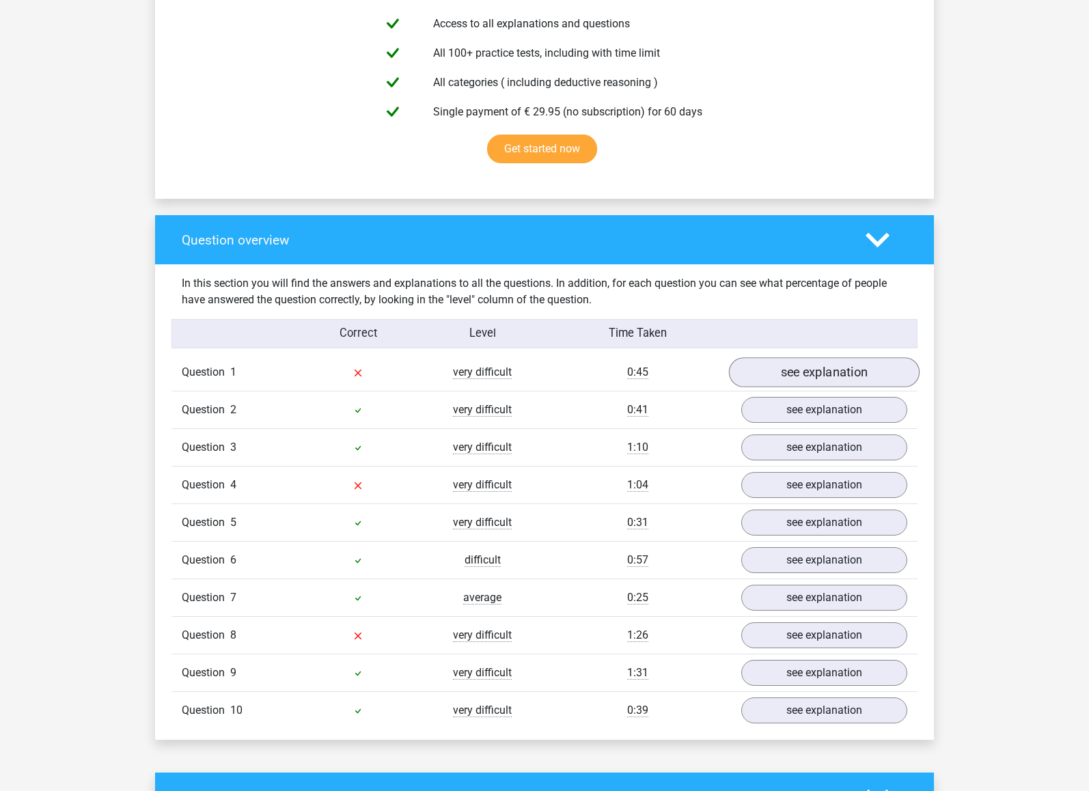
click at [903, 366] on link "see explanation" at bounding box center [824, 372] width 191 height 30
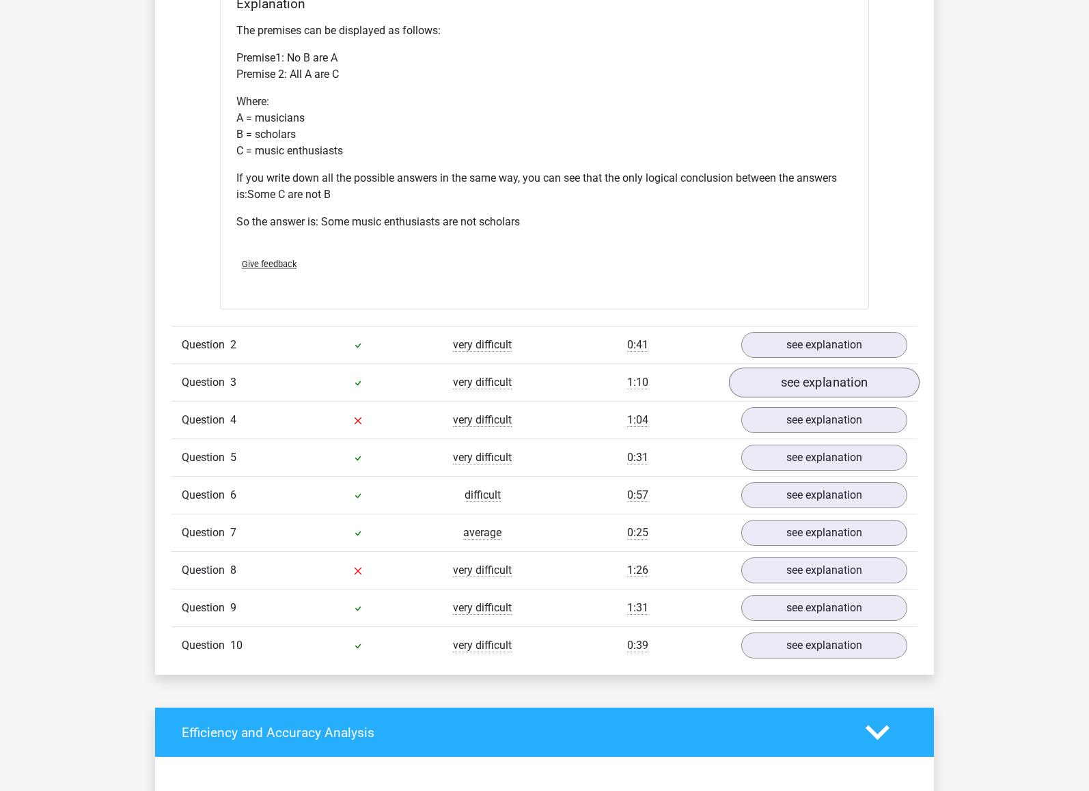
scroll to position [1431, 0]
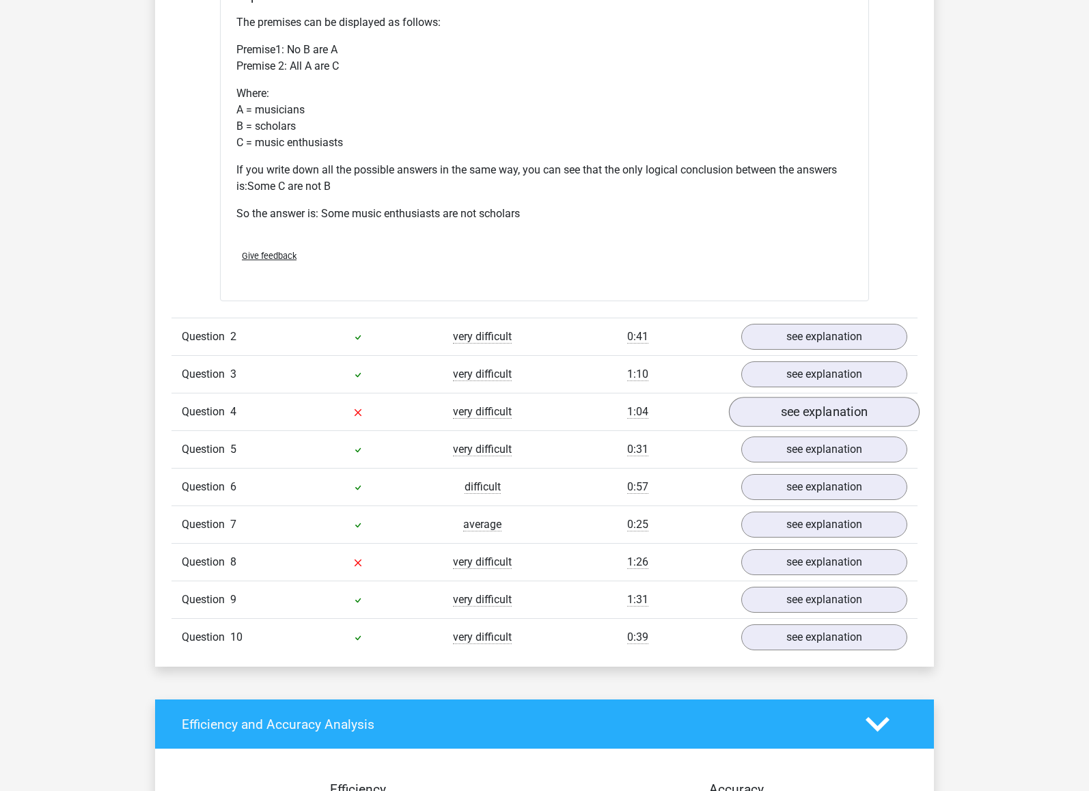
click at [853, 408] on link "see explanation" at bounding box center [824, 412] width 191 height 30
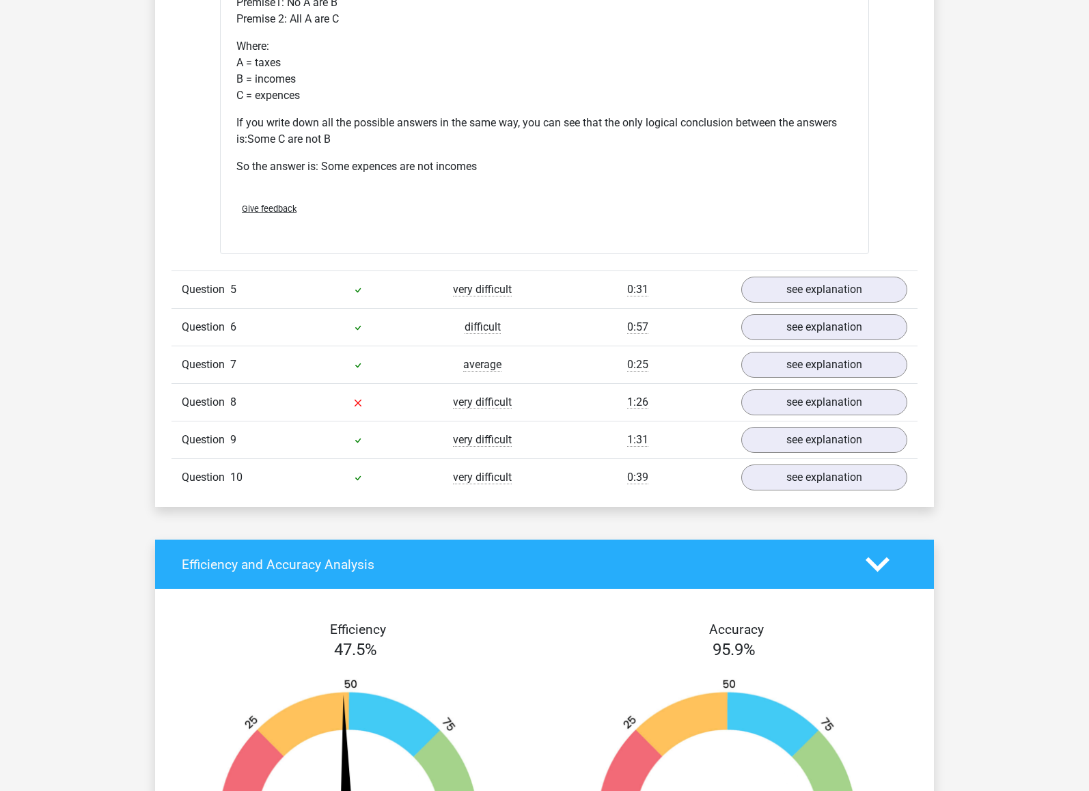
scroll to position [2161, 0]
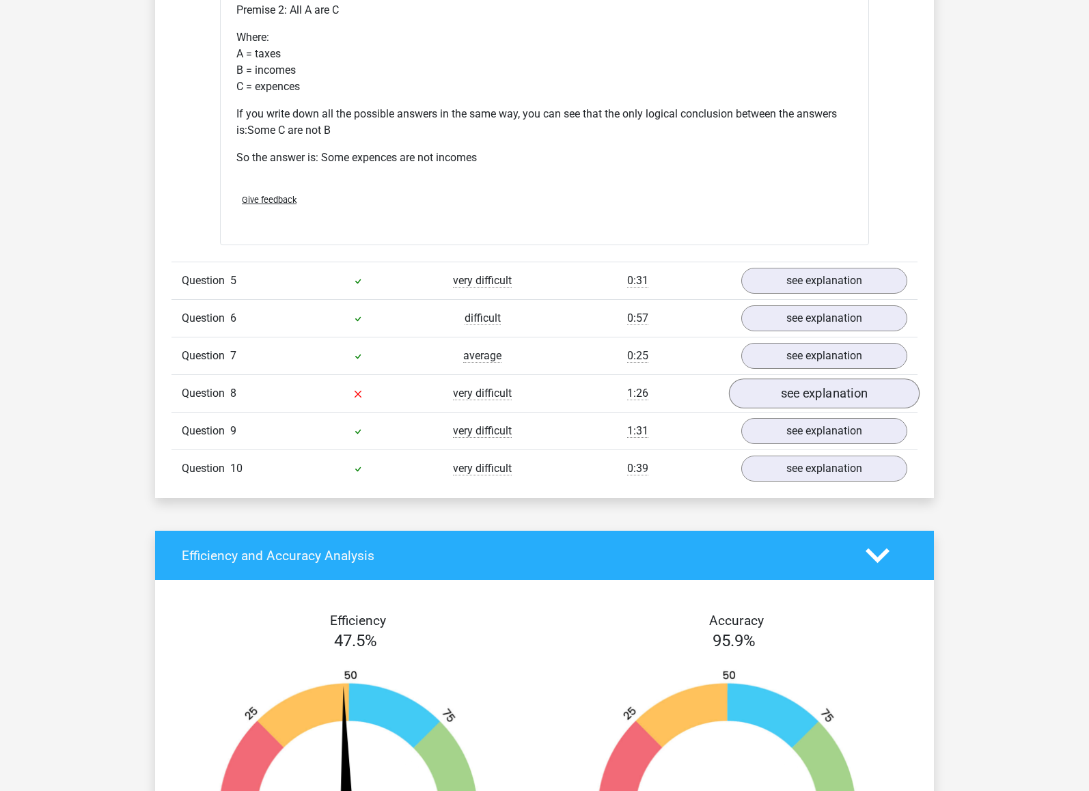
click at [852, 400] on link "see explanation" at bounding box center [824, 394] width 191 height 30
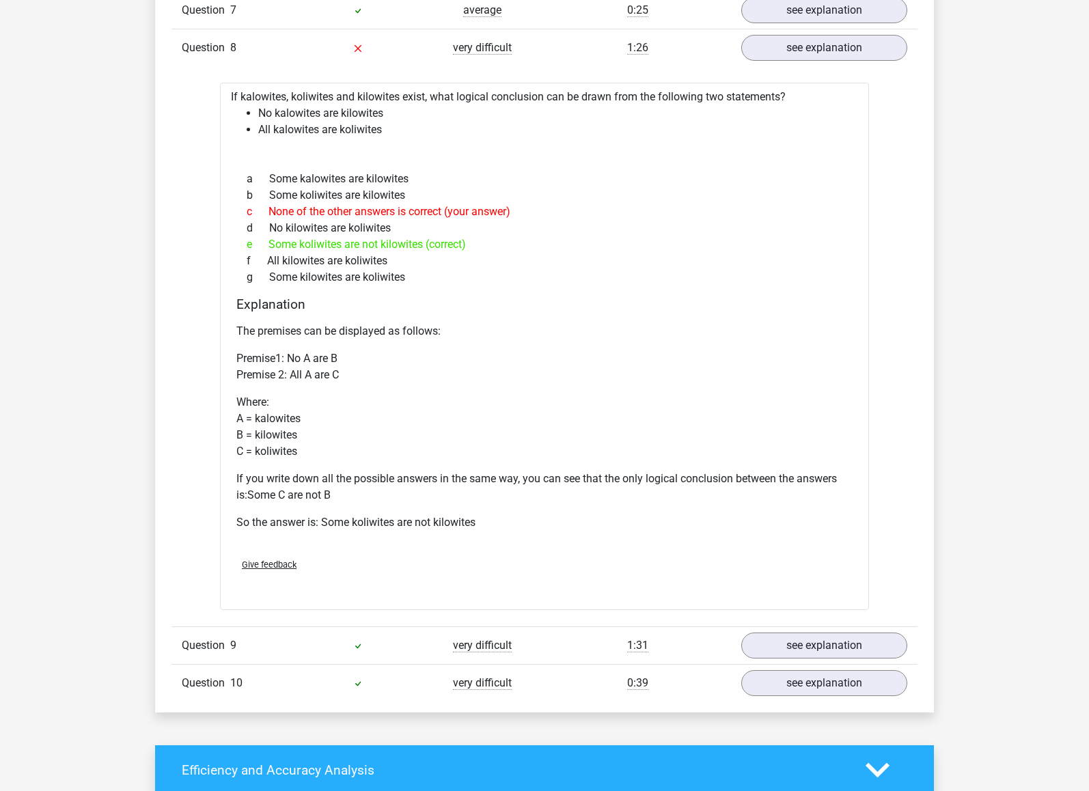
scroll to position [2435, 0]
